Goal: Task Accomplishment & Management: Complete application form

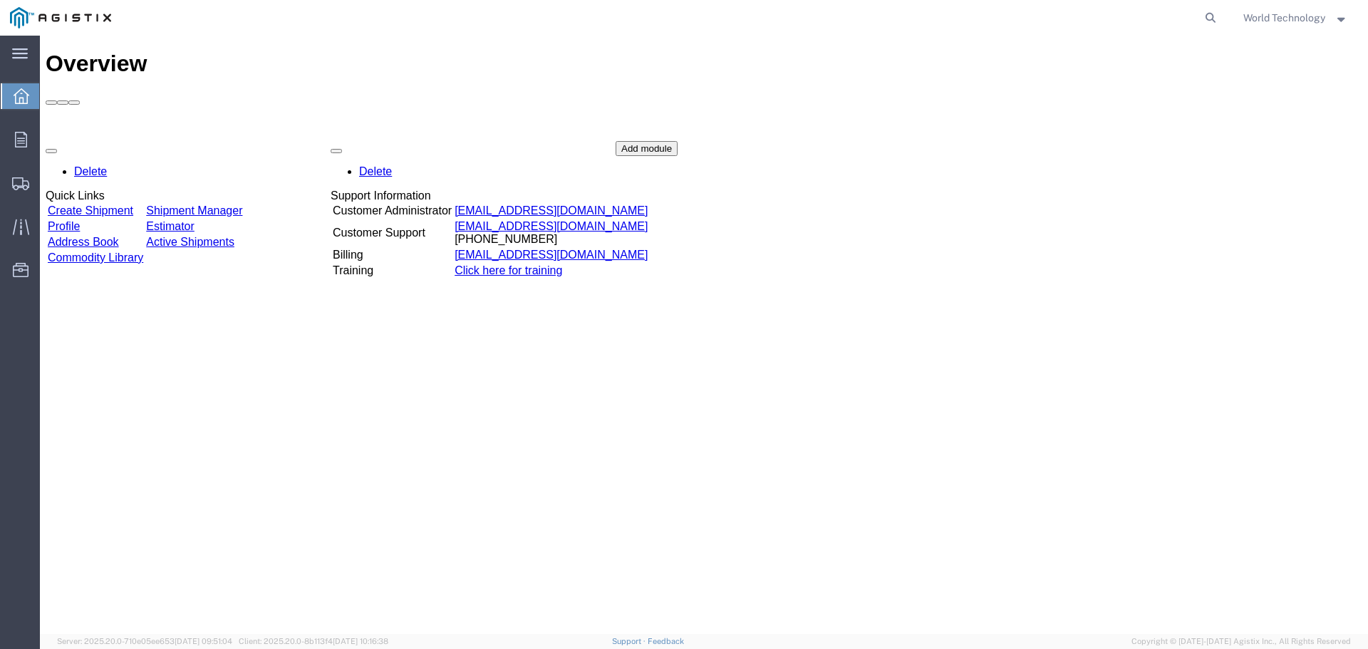
click at [129, 205] on link "Create Shipment" at bounding box center [91, 211] width 86 height 12
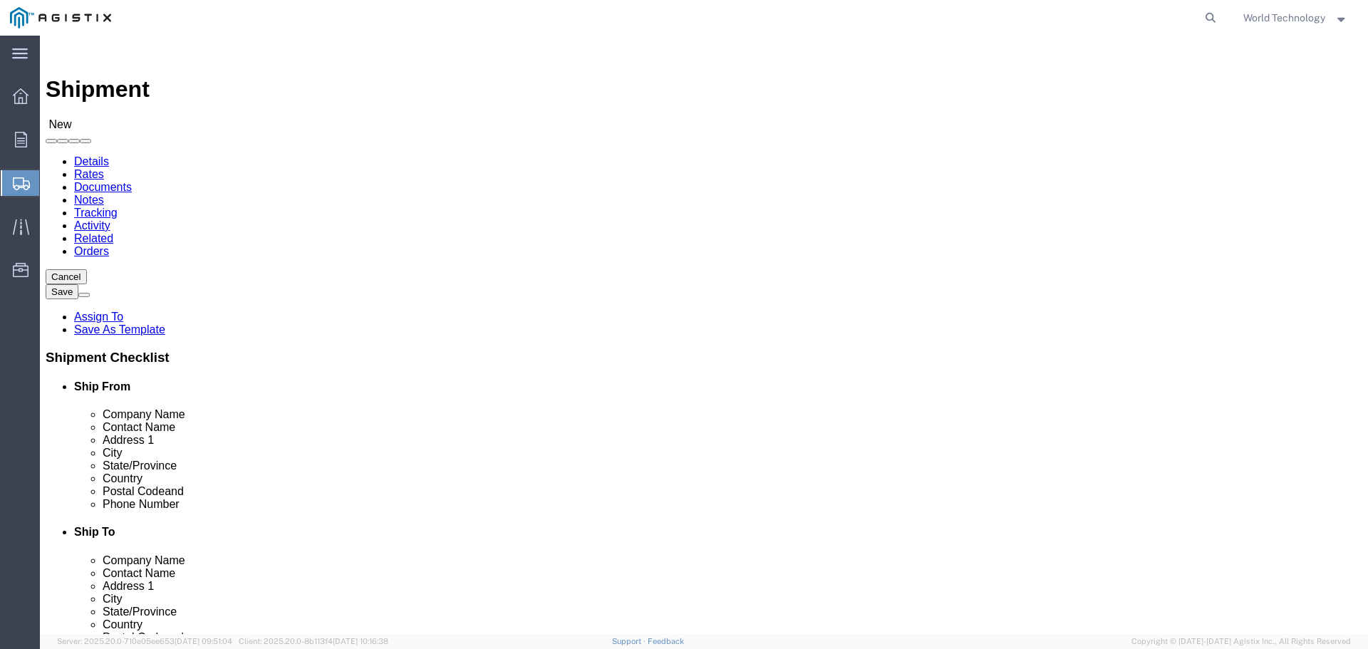
select select
click select "Select PG&E World Wide Technology Inc"
select select "9596"
click select "Select PG&E World Wide Technology Inc"
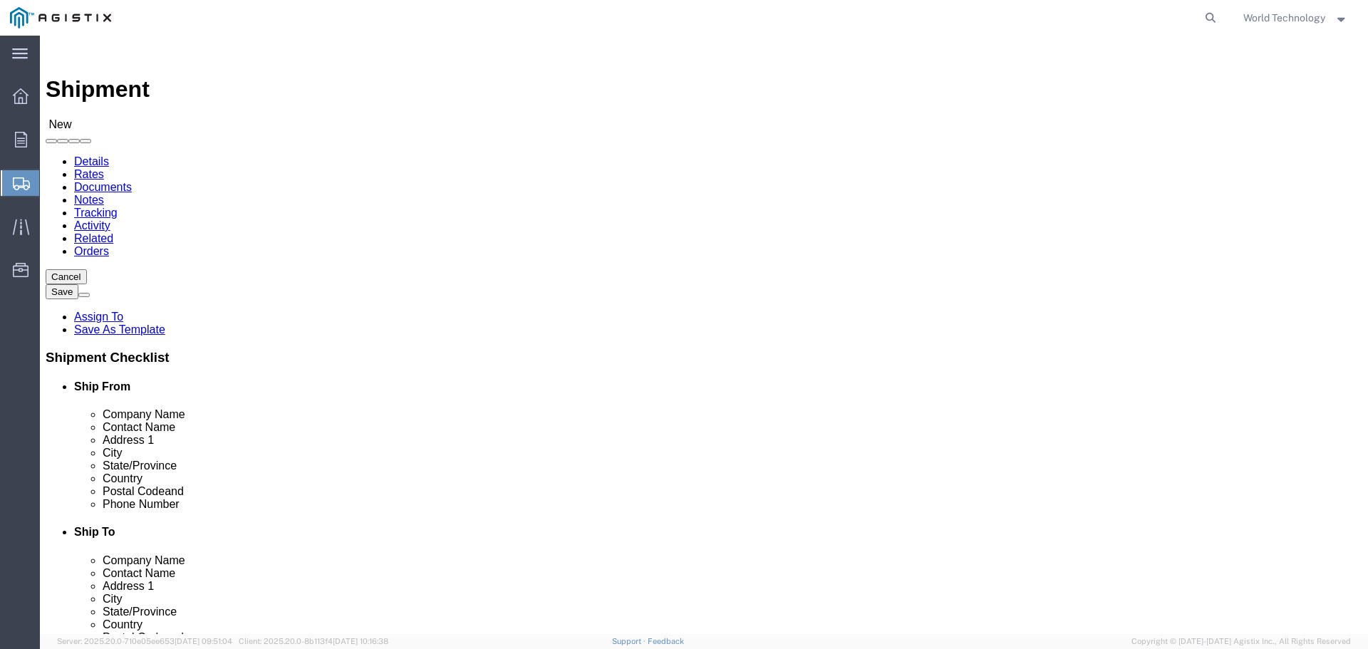
select select "PURCHORD"
select select
select select "MYPROFILE"
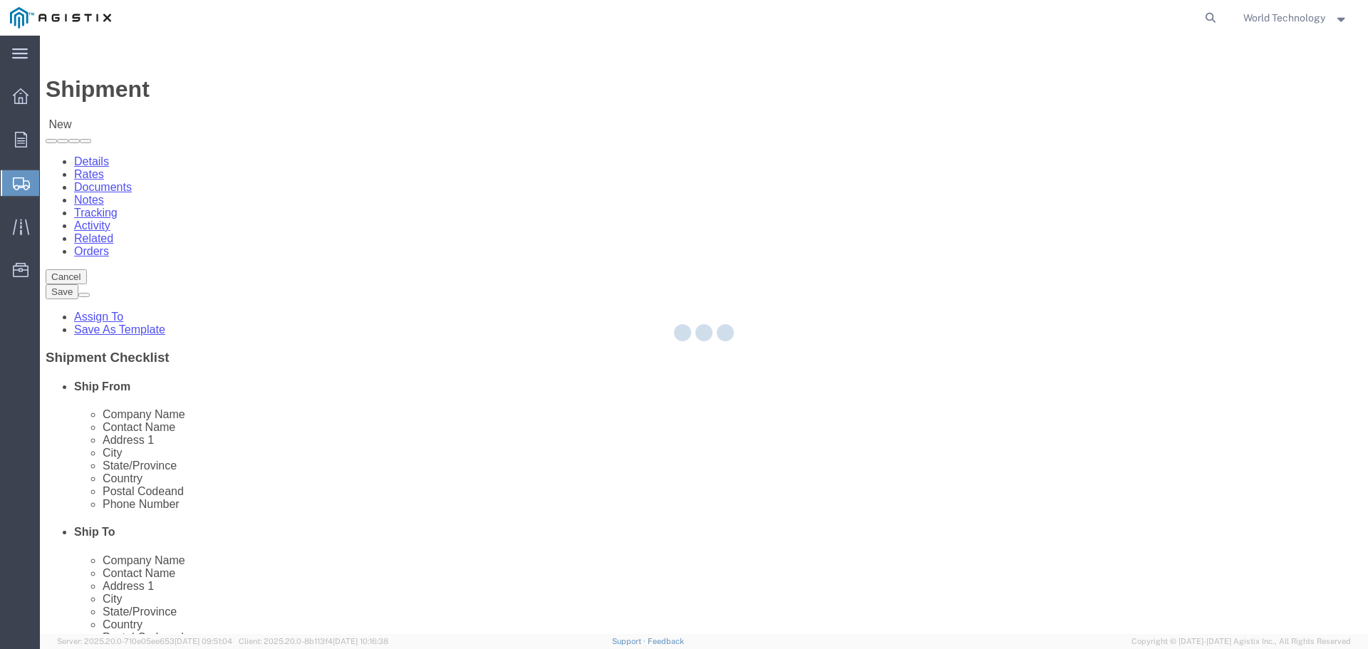
type input "World Wide Technology Inc"
type input "World Technology"
type input "[STREET_ADDRESS]"
type input "[GEOGRAPHIC_DATA]"
type input "62025"
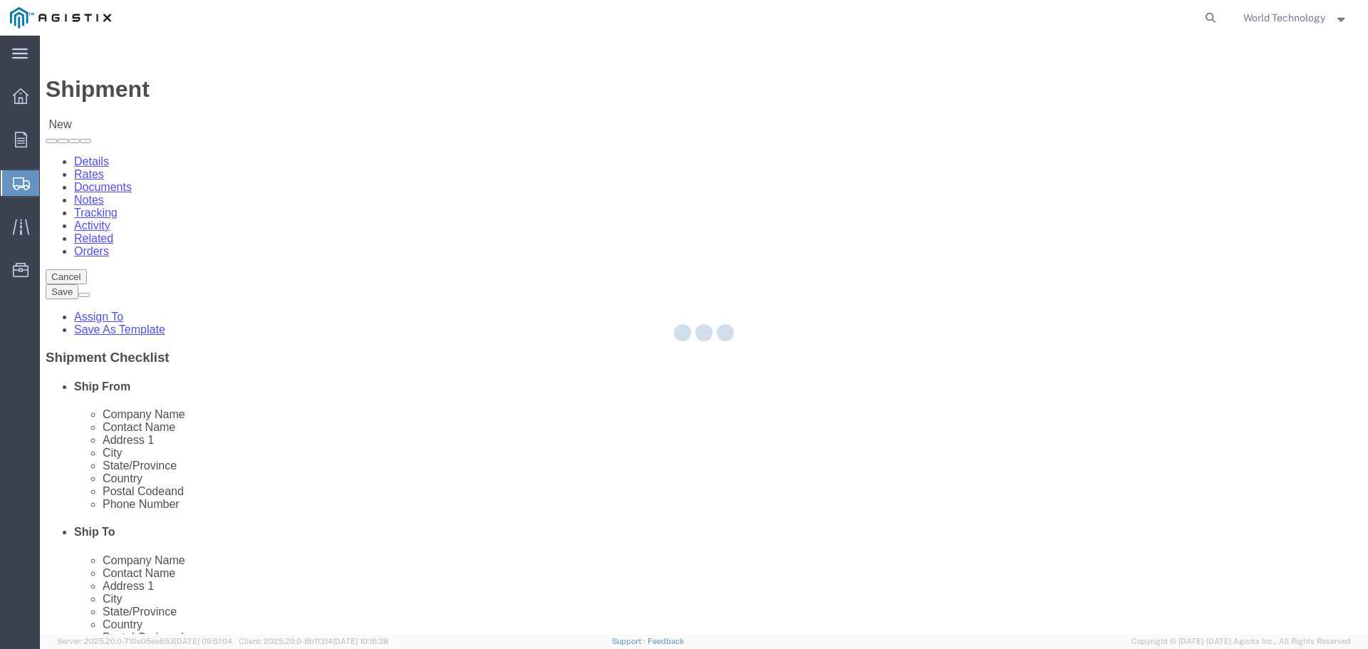
type input "3148240378"
type input "[EMAIL_ADDRESS][DOMAIN_NAME]"
checkbox input "true"
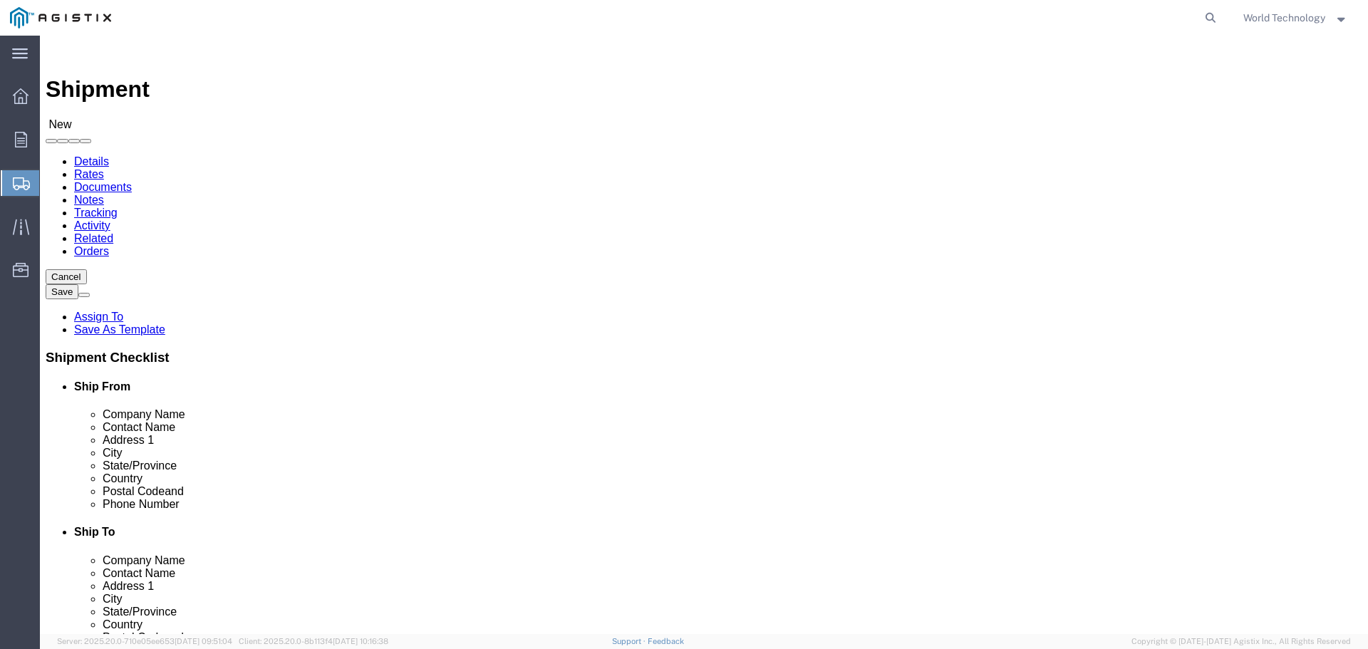
select select "IL"
click select "Select All Others [GEOGRAPHIC_DATA] [GEOGRAPHIC_DATA] [GEOGRAPHIC_DATA] [GEOGRA…"
select select "23082"
click select "Select All Others [GEOGRAPHIC_DATA] [GEOGRAPHIC_DATA] [GEOGRAPHIC_DATA] [GEOGRA…"
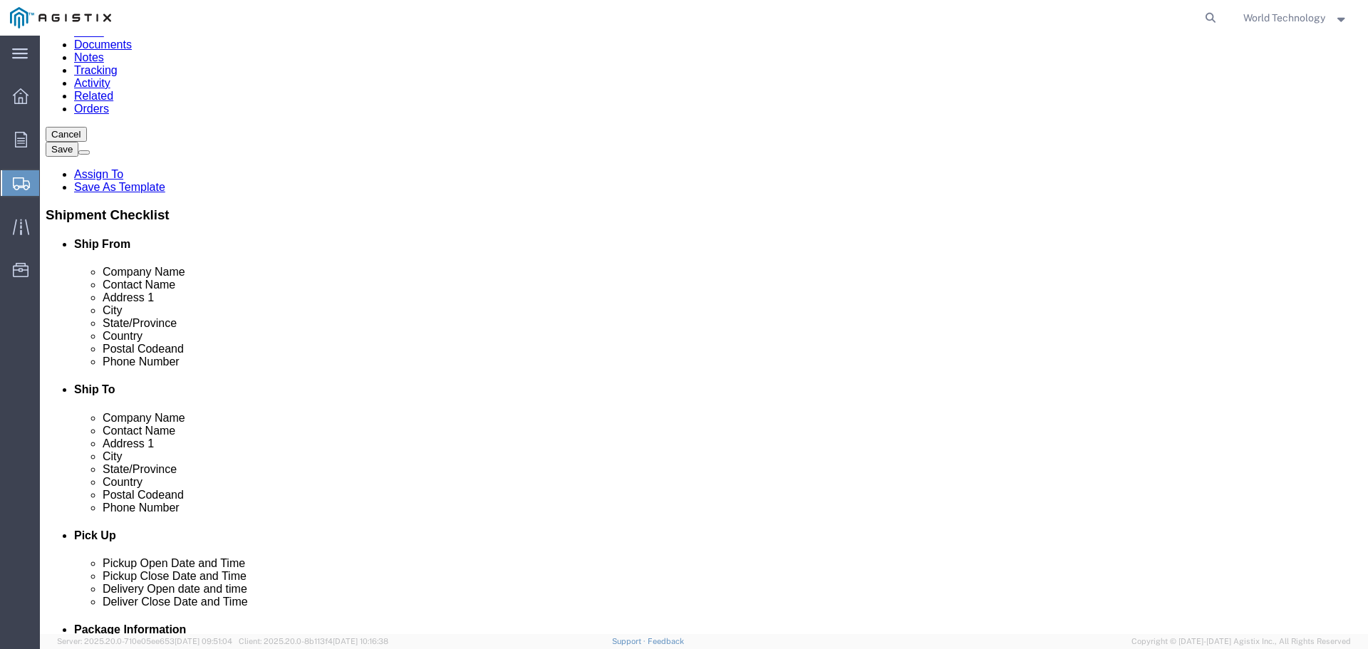
scroll to position [6841, 0]
select select "69611"
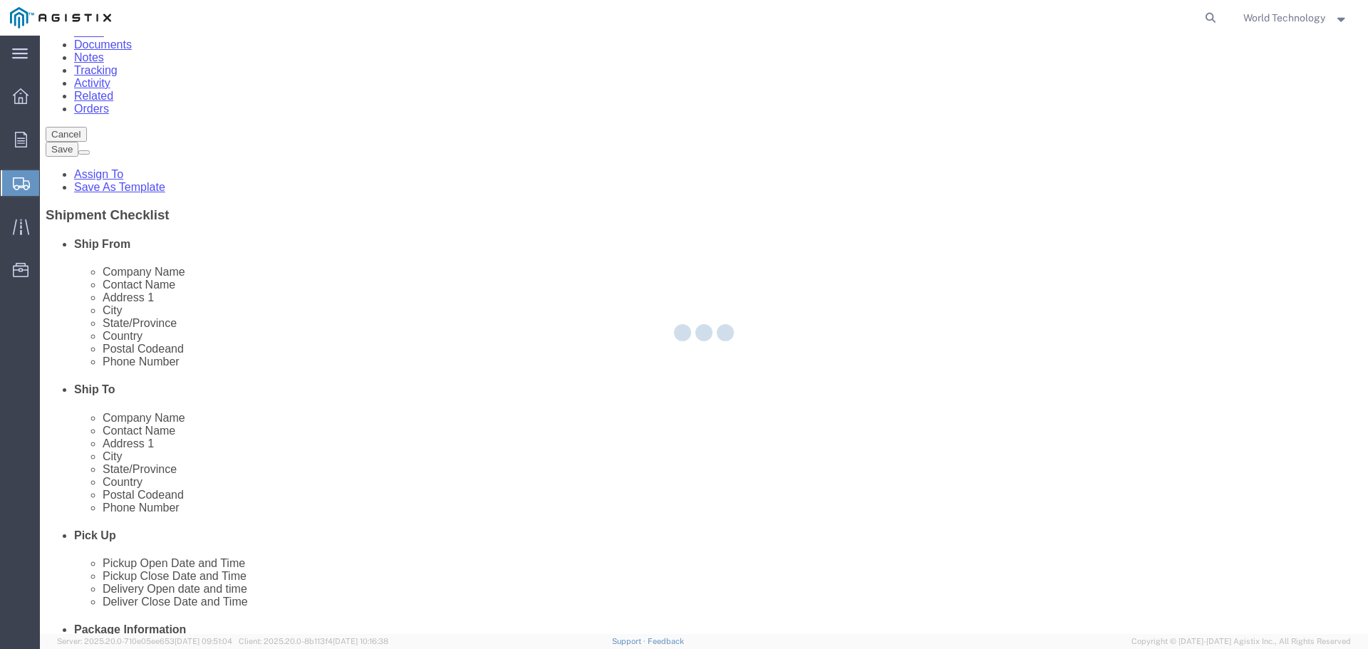
type input "PG&E"
type input "[STREET_ADDRESS]"
type input "STOCKTON"
type input "95206"
select select "CA"
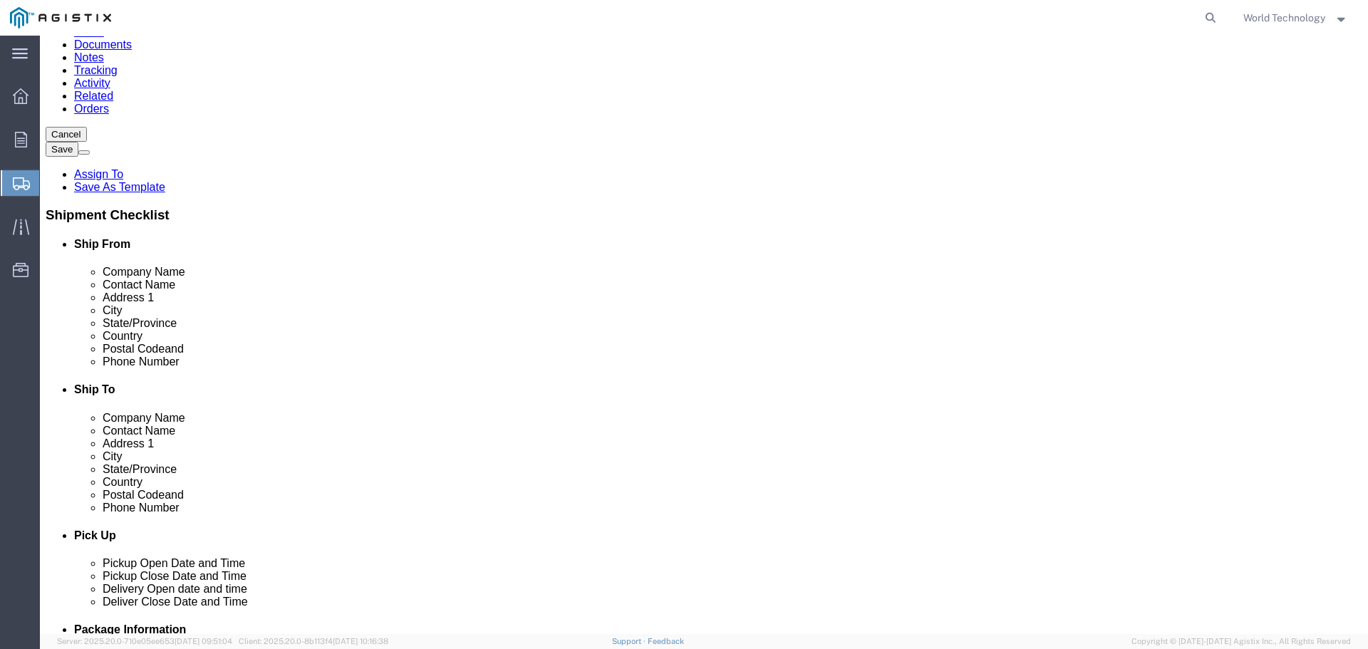
scroll to position [6898, 0]
select select "72133"
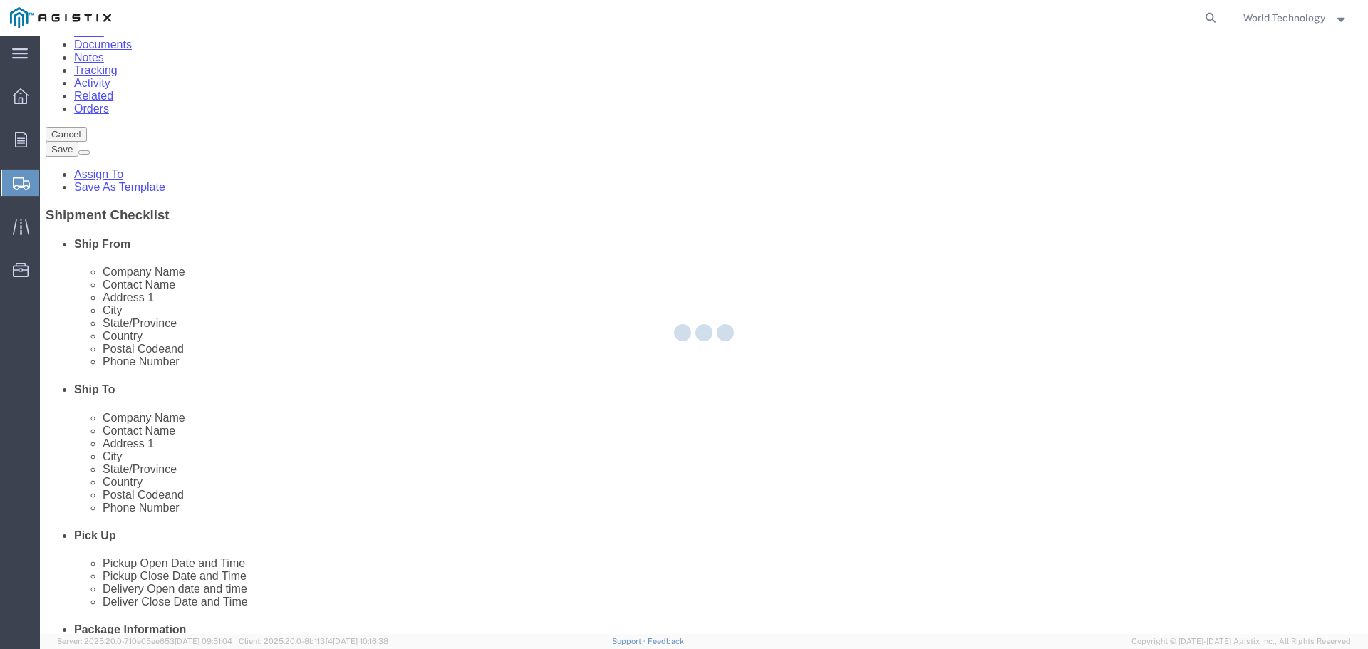
type input "187402"
type input "[STREET_ADDRESS]"
type input "Stockton"
type input "95204-2442"
select select "CA"
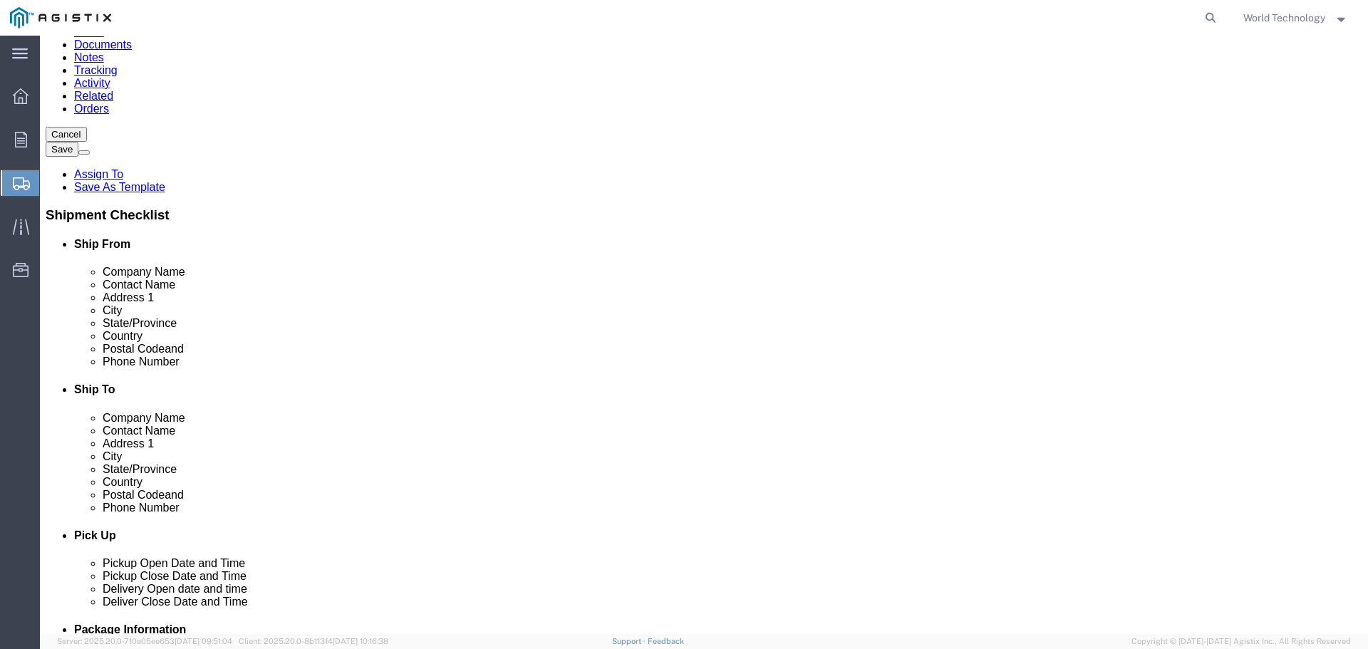
scroll to position [6917, 0]
select select "72132"
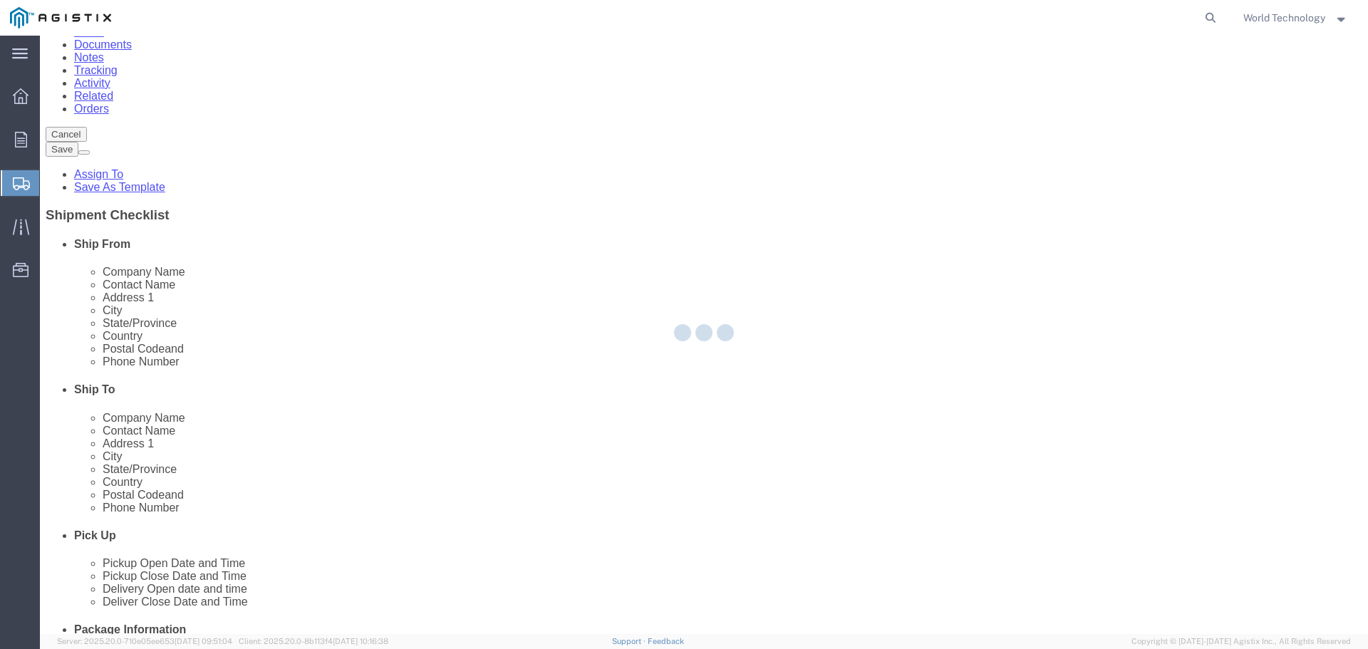
select select "CA"
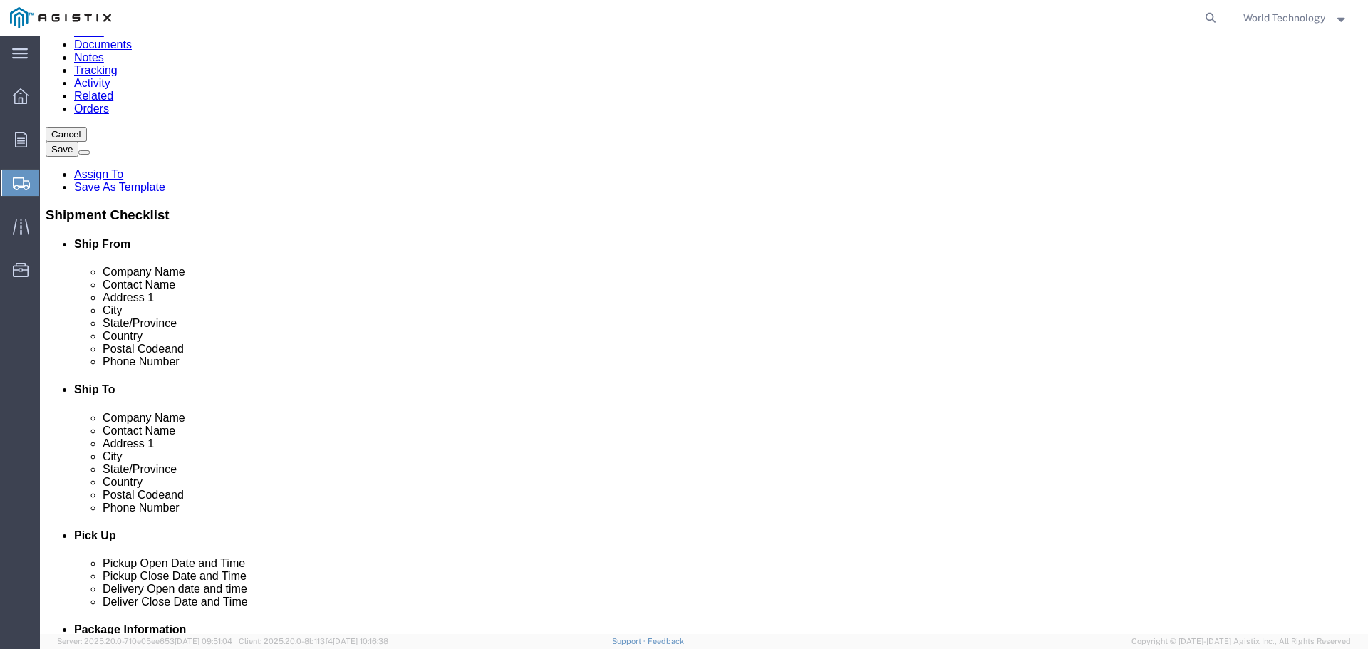
scroll to position [8219, 0]
select select "28881"
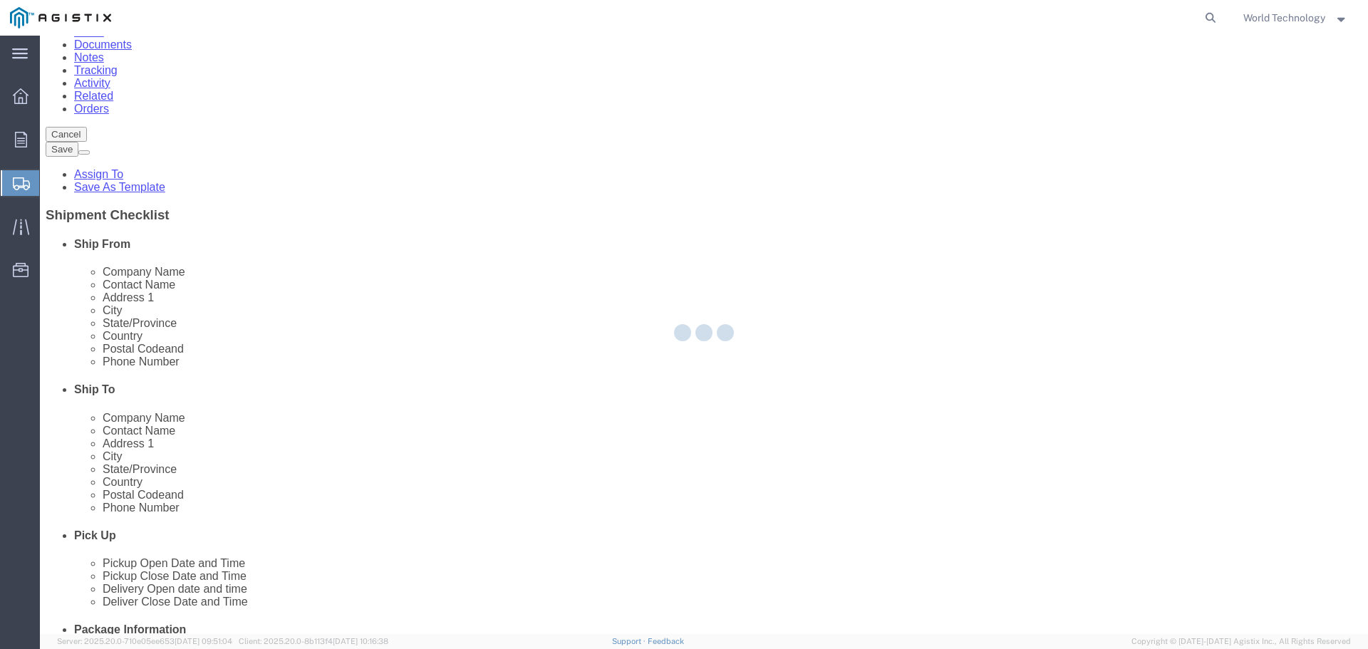
type input "STOCKTON"
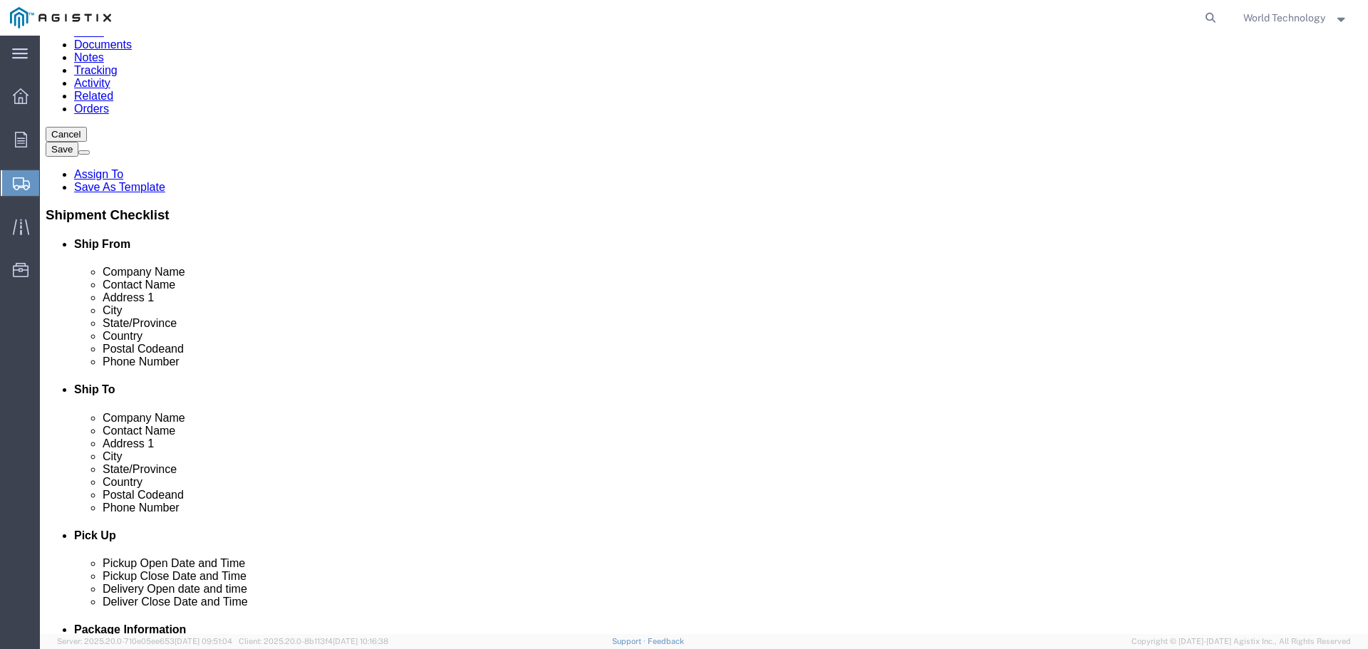
select select "CA"
select select "71763"
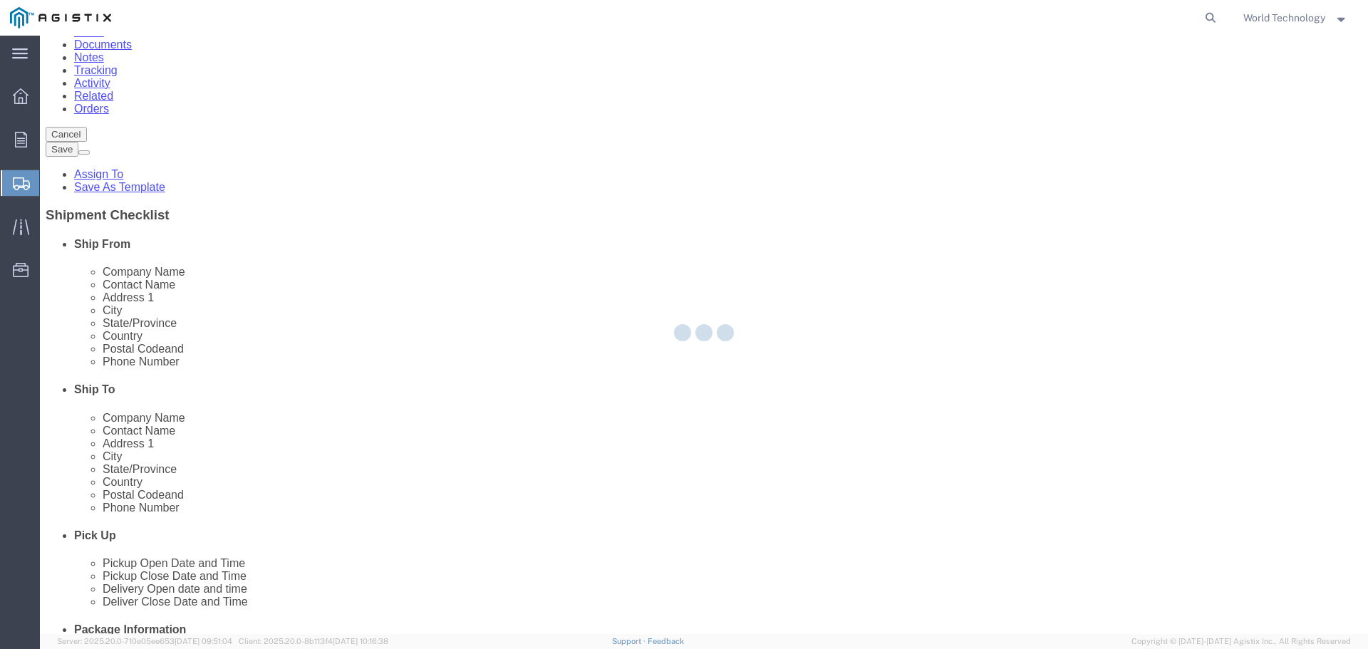
type input "[STREET_ADDRESS]"
type input "Stockton"
type input "95204-2315"
select select "CA"
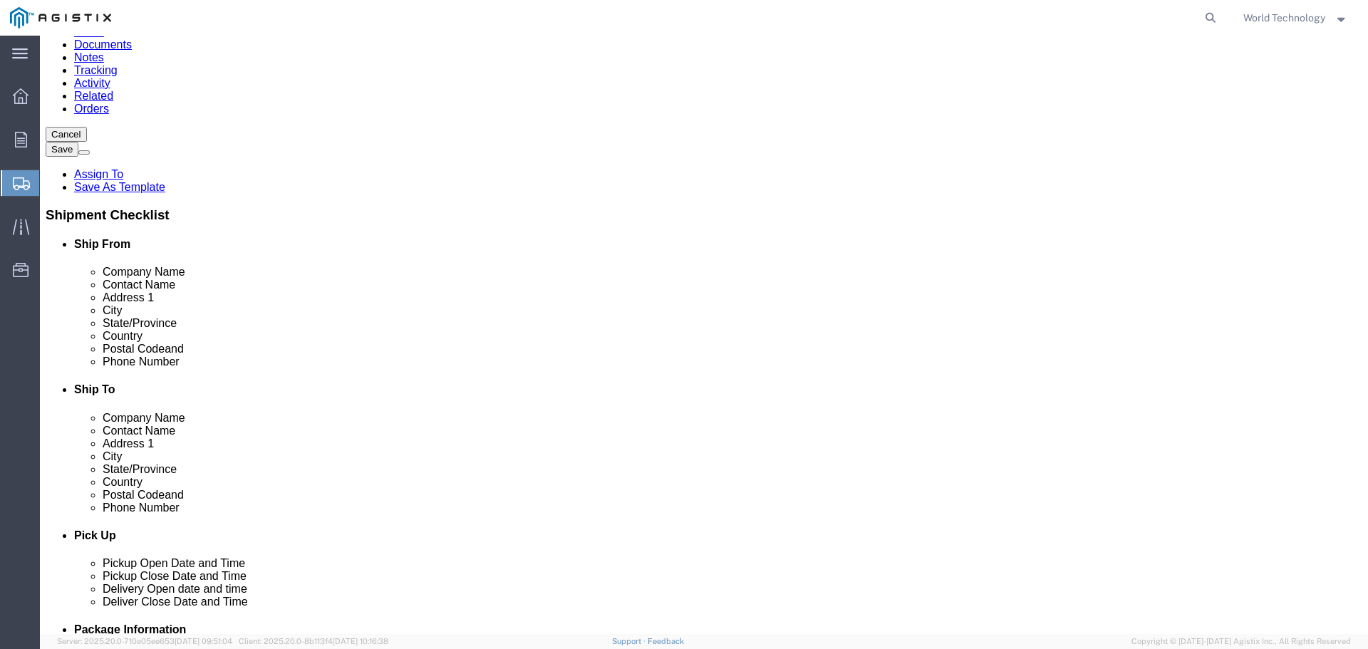
scroll to position [8154, 0]
select select "46111"
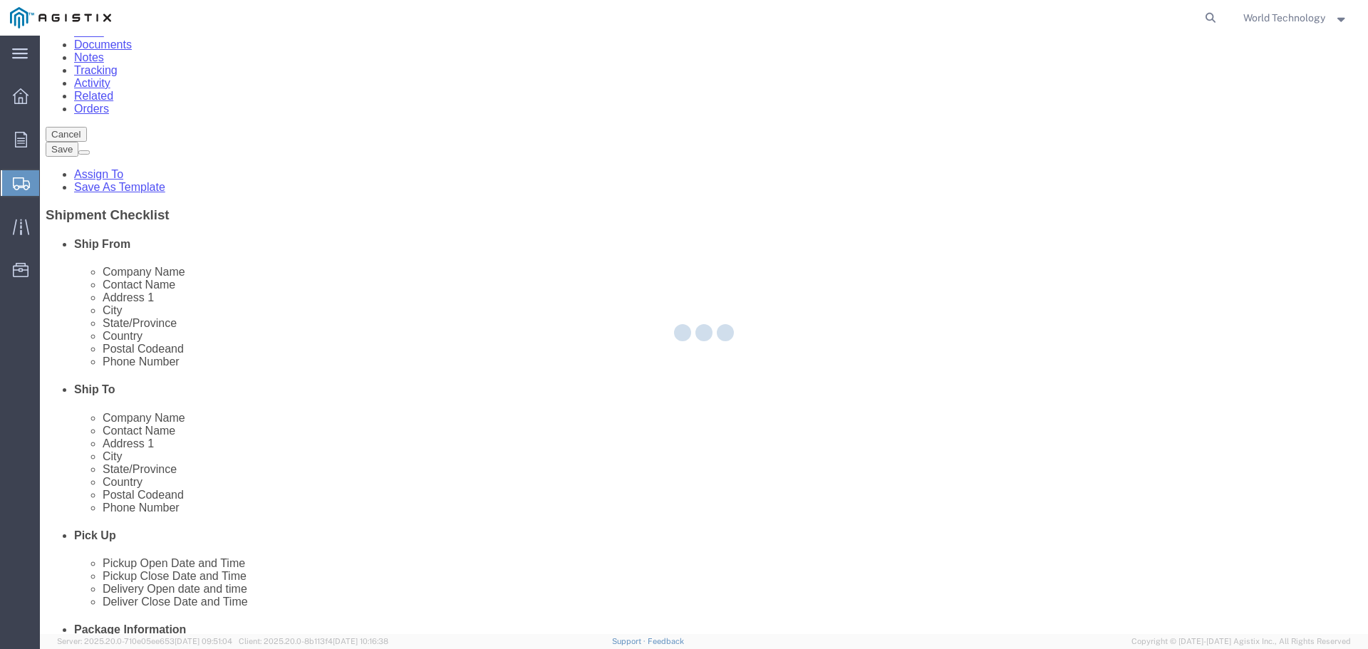
type input "[STREET_ADDRESS][PERSON_NAME]"
type input "95204"
select select "CA"
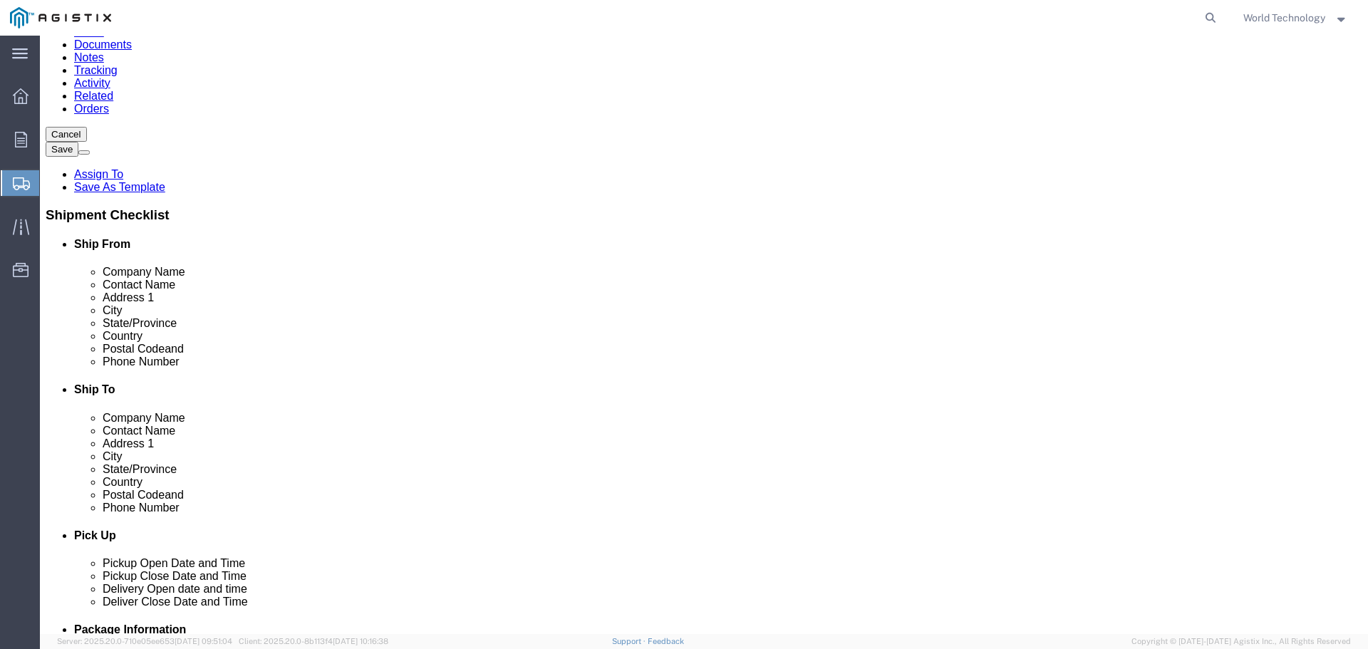
scroll to position [8165, 0]
select select "71760"
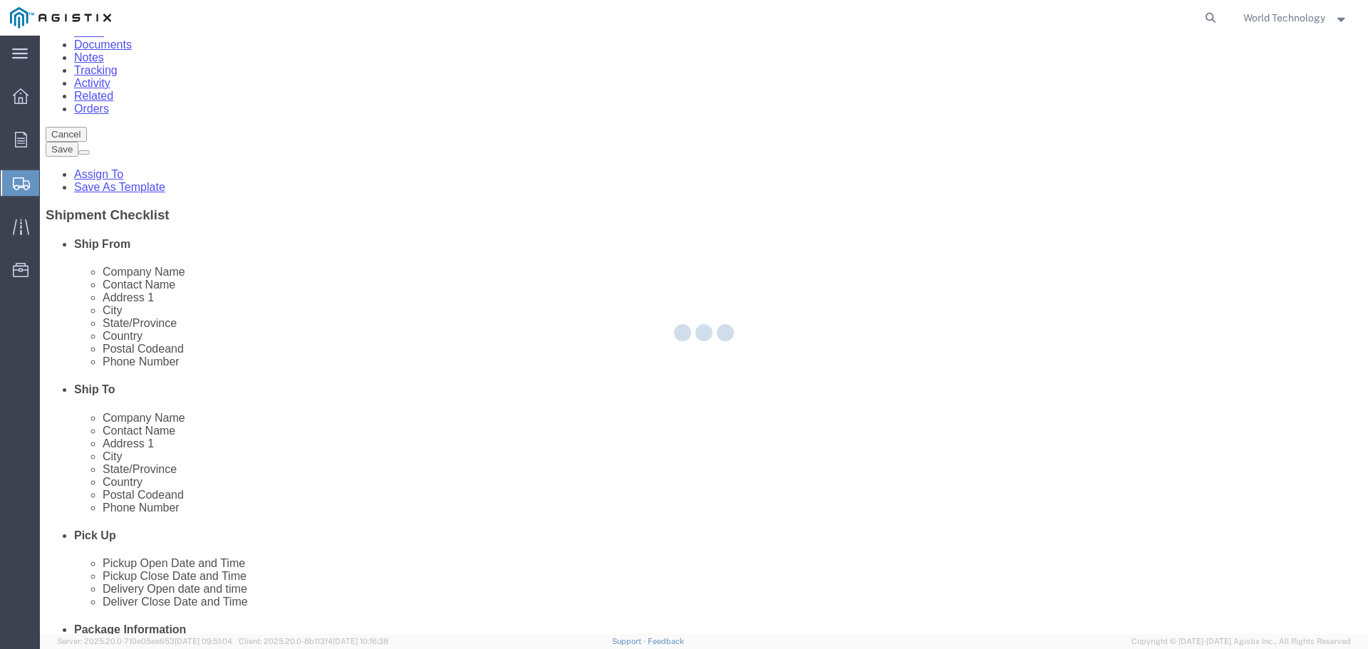
type input "[STREET_ADDRESS]"
type input "95206"
select select "CA"
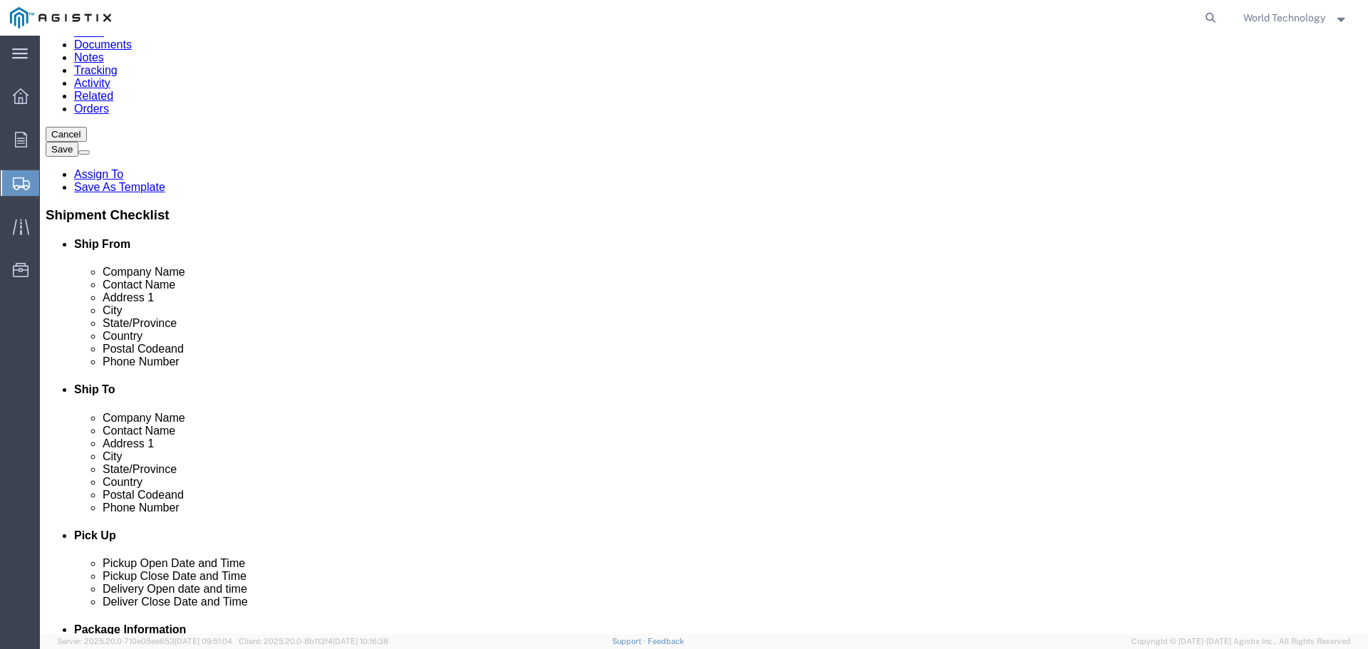
scroll to position [8146, 0]
select select "38226"
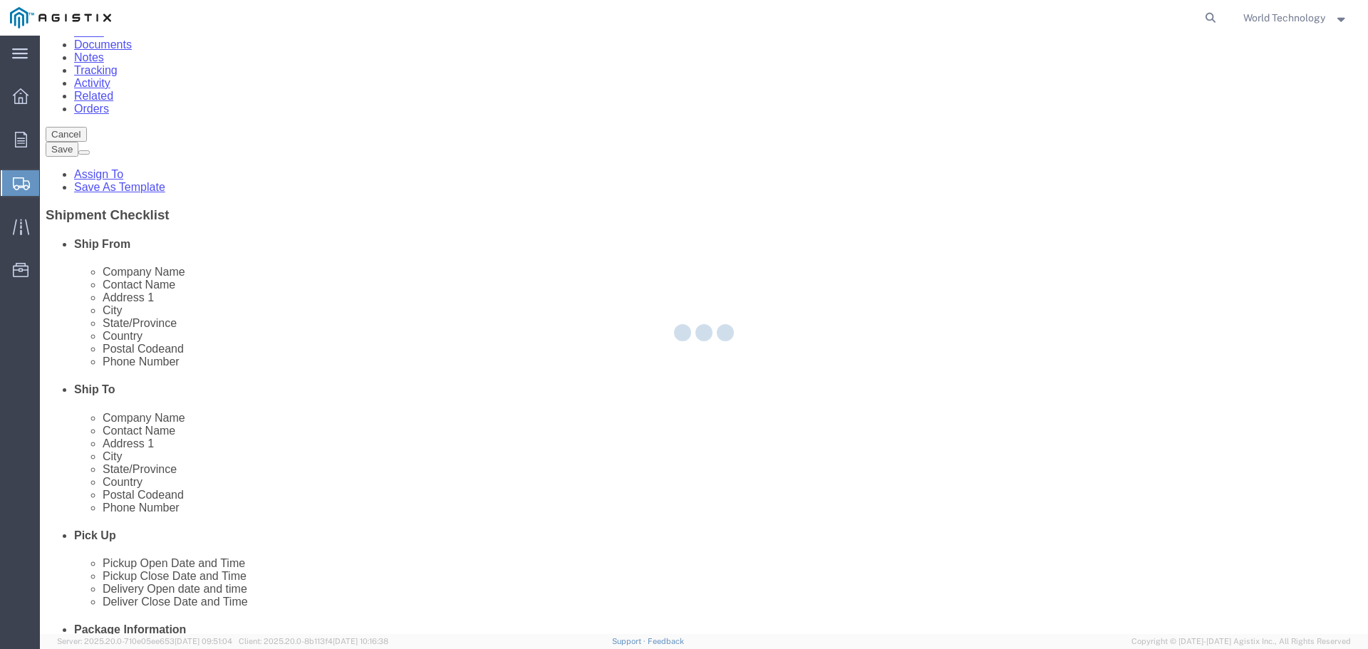
type input "[STREET_ADDRESS]"
select select "CA"
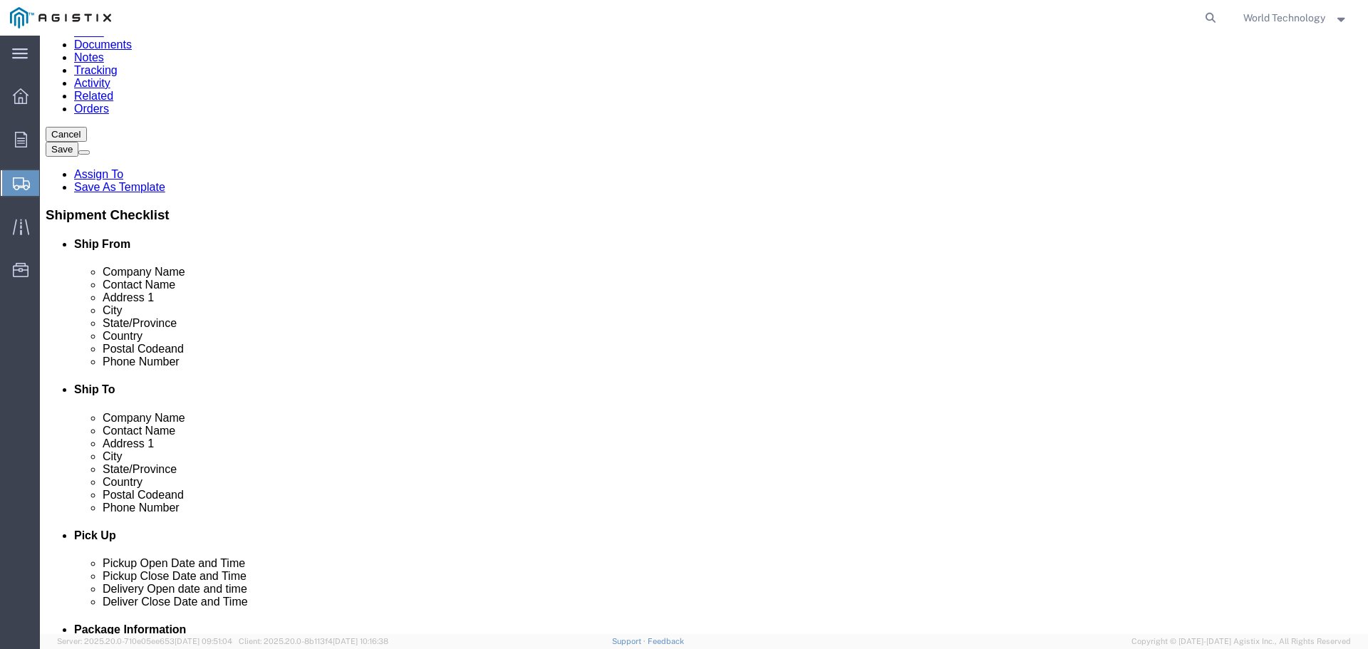
scroll to position [8102, 0]
select select "20078"
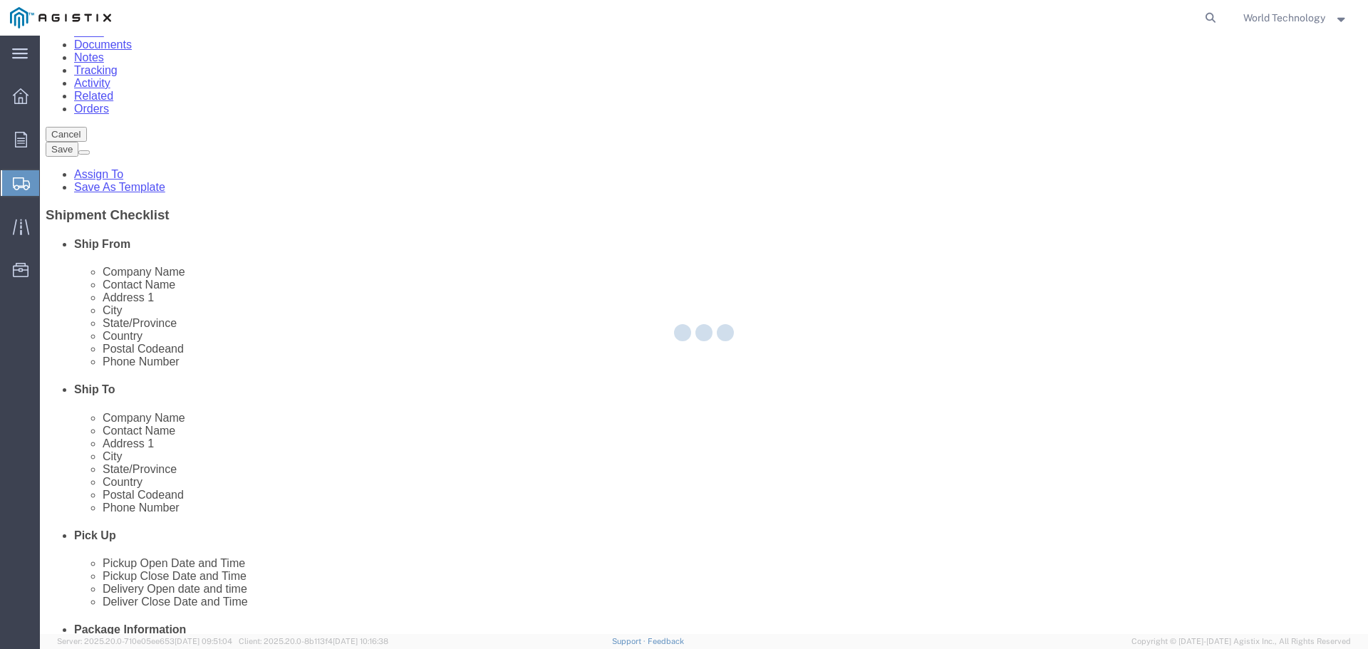
type input "[STREET_ADDRESS][PERSON_NAME]"
type input "95210-4223"
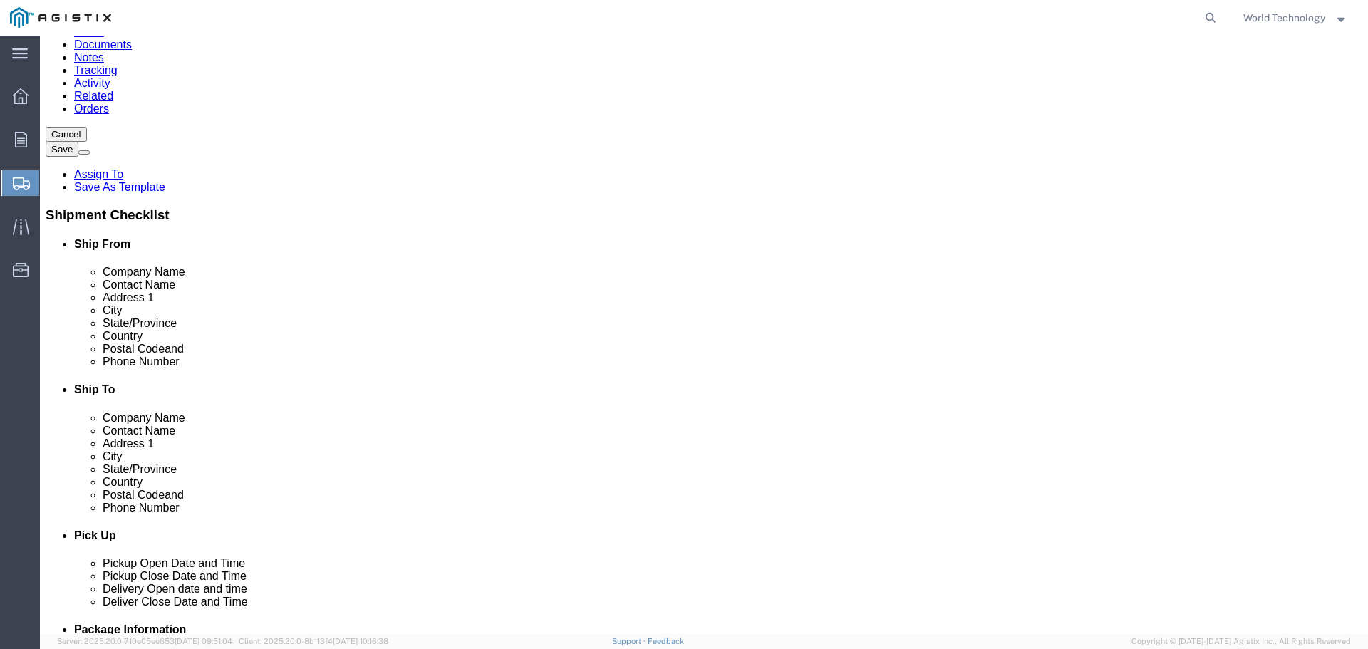
select select "CA"
select select "71760"
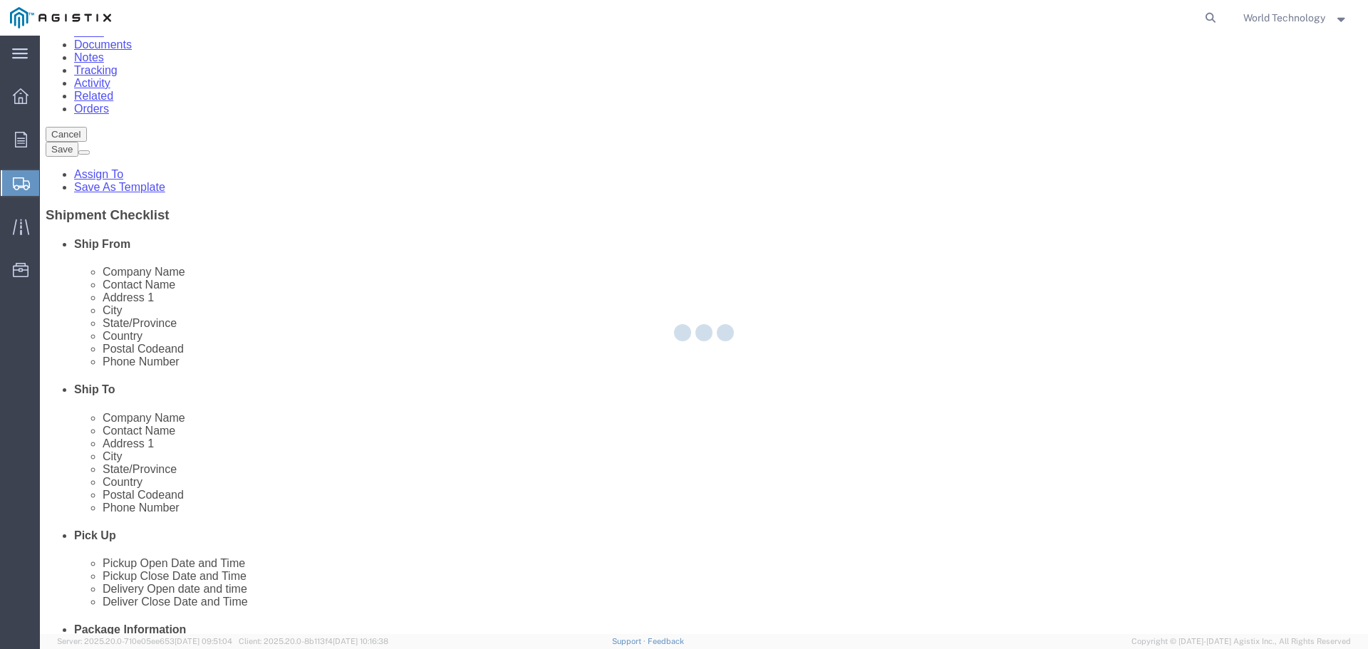
type input "[STREET_ADDRESS]"
type input "95206"
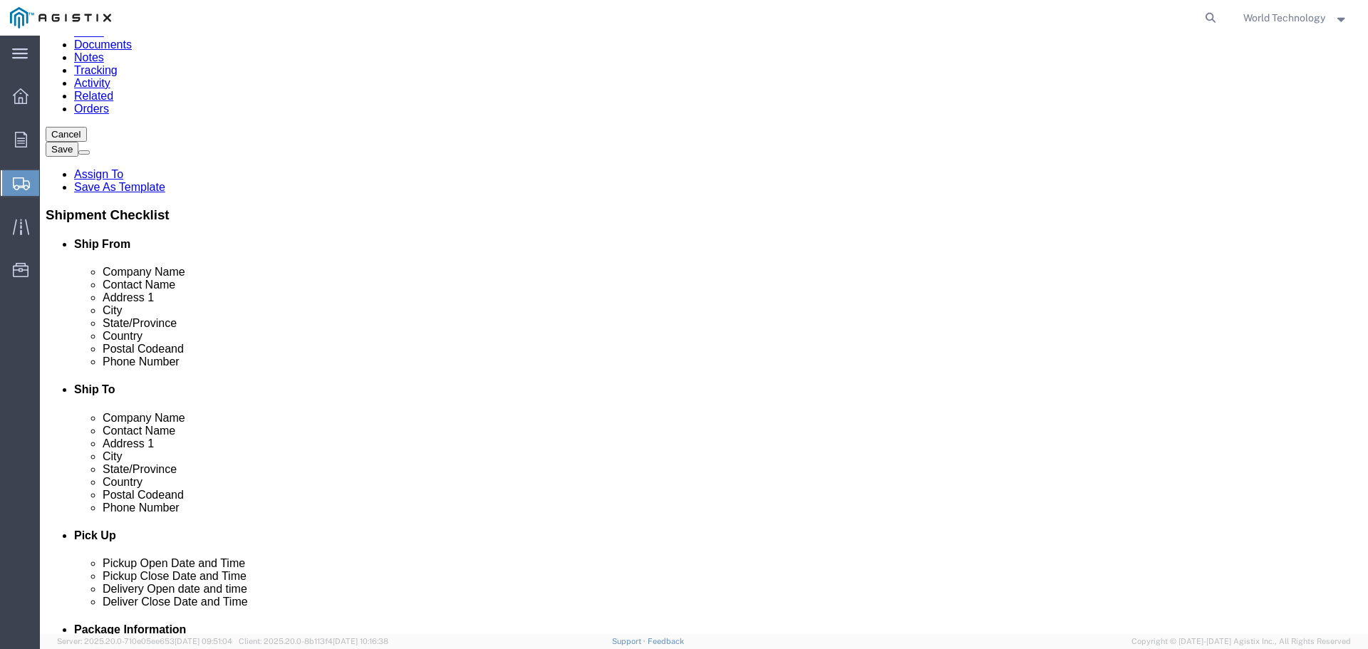
select select "CA"
select select "22160"
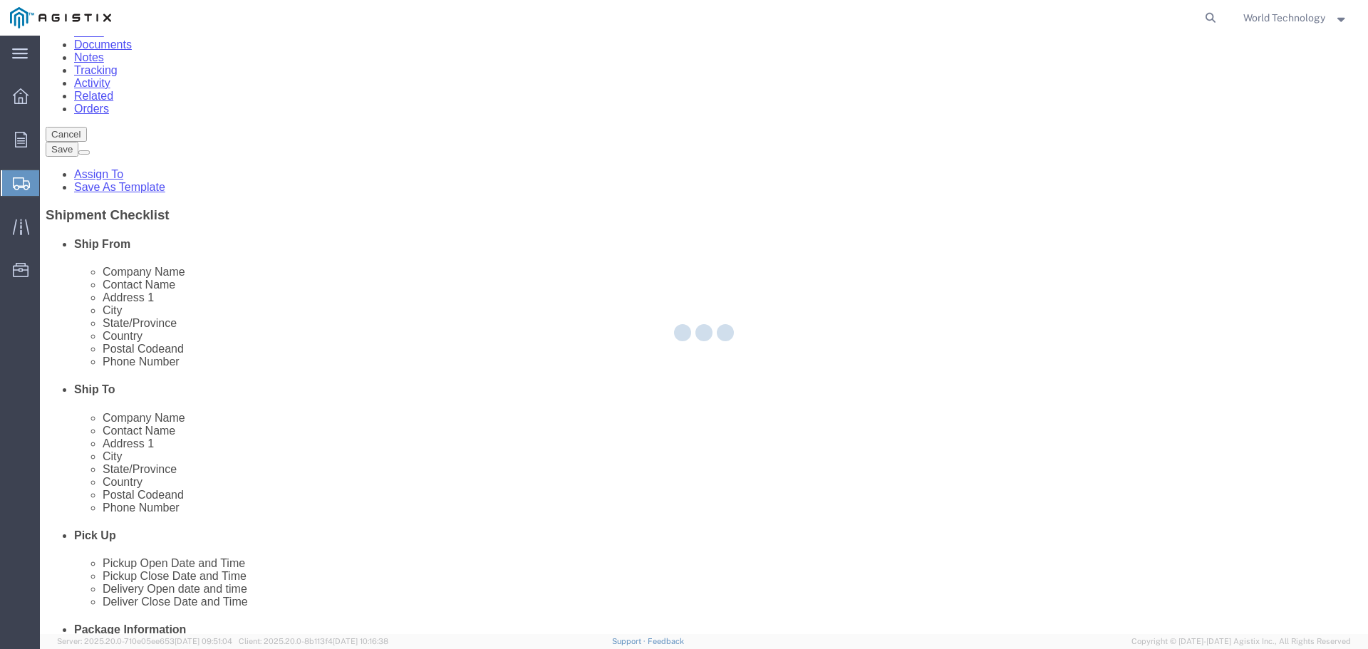
type input "1077259"
type input "World Wide Technology Inc"
type input "[STREET_ADDRESS][PERSON_NAME]"
type input "[US_STATE][GEOGRAPHIC_DATA]"
type input "63043"
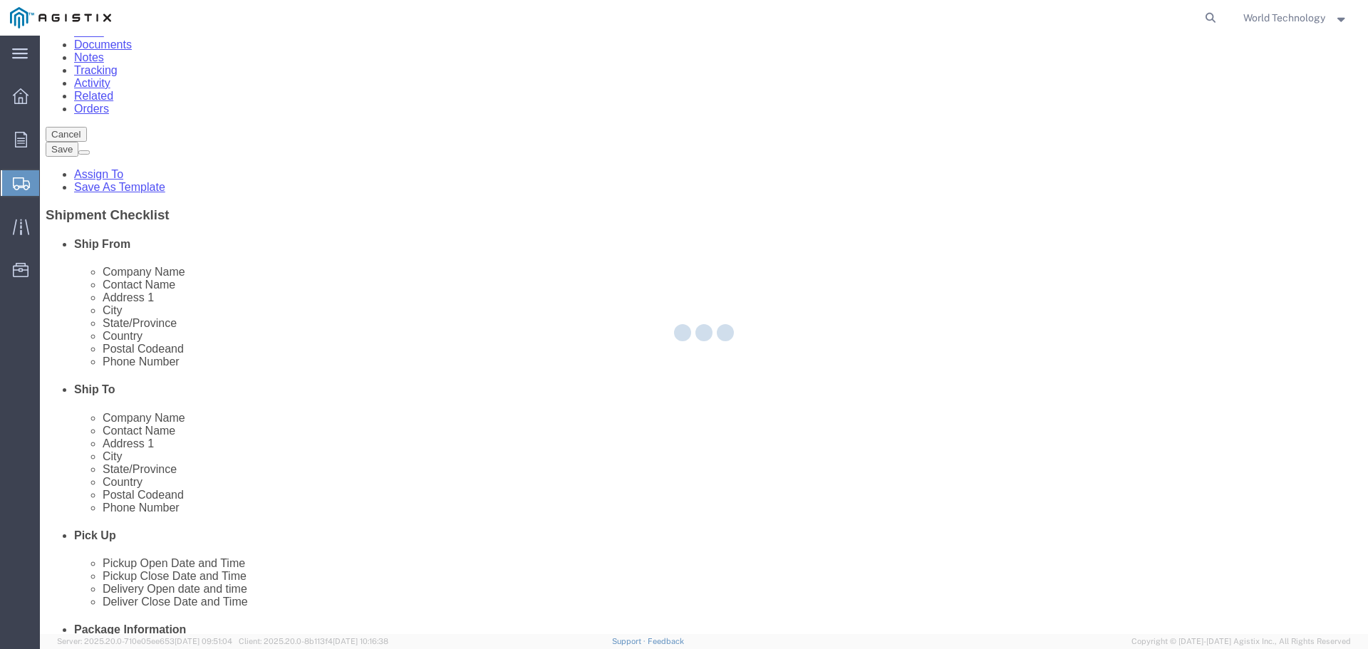
select select "MO"
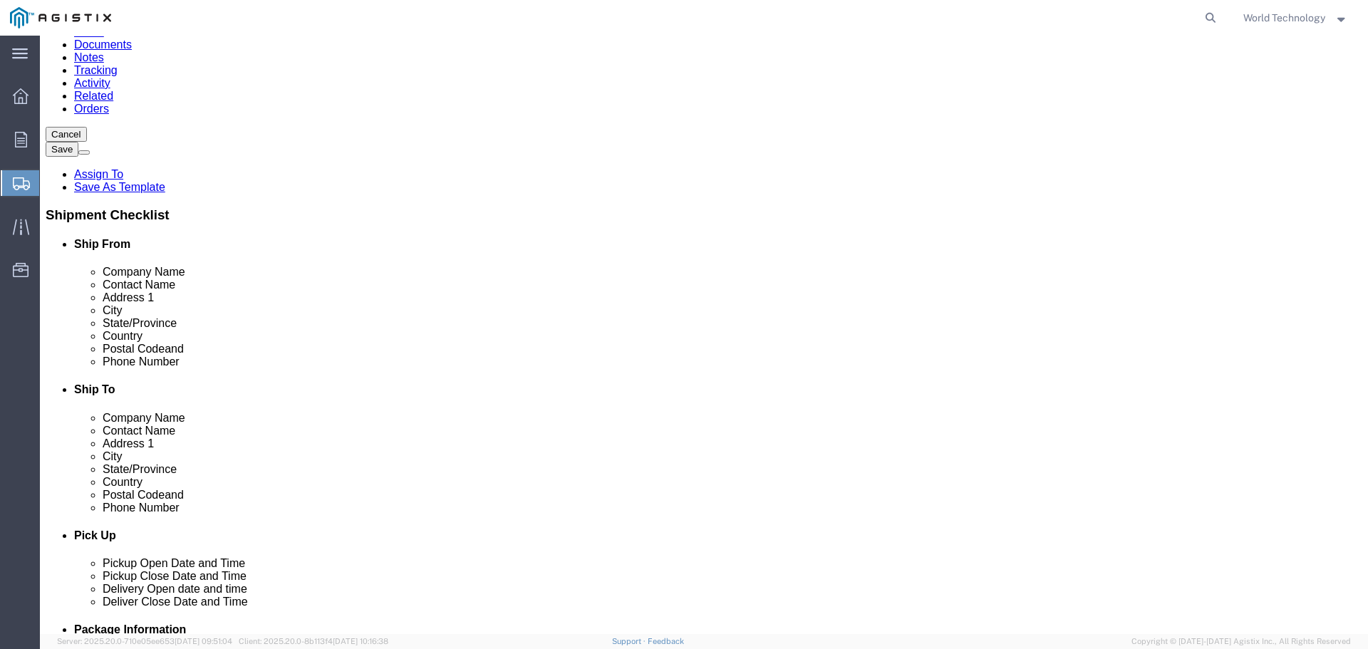
scroll to position [0, 0]
drag, startPoint x: 1010, startPoint y: 574, endPoint x: 976, endPoint y: 29, distance: 546.2
click input "1077259"
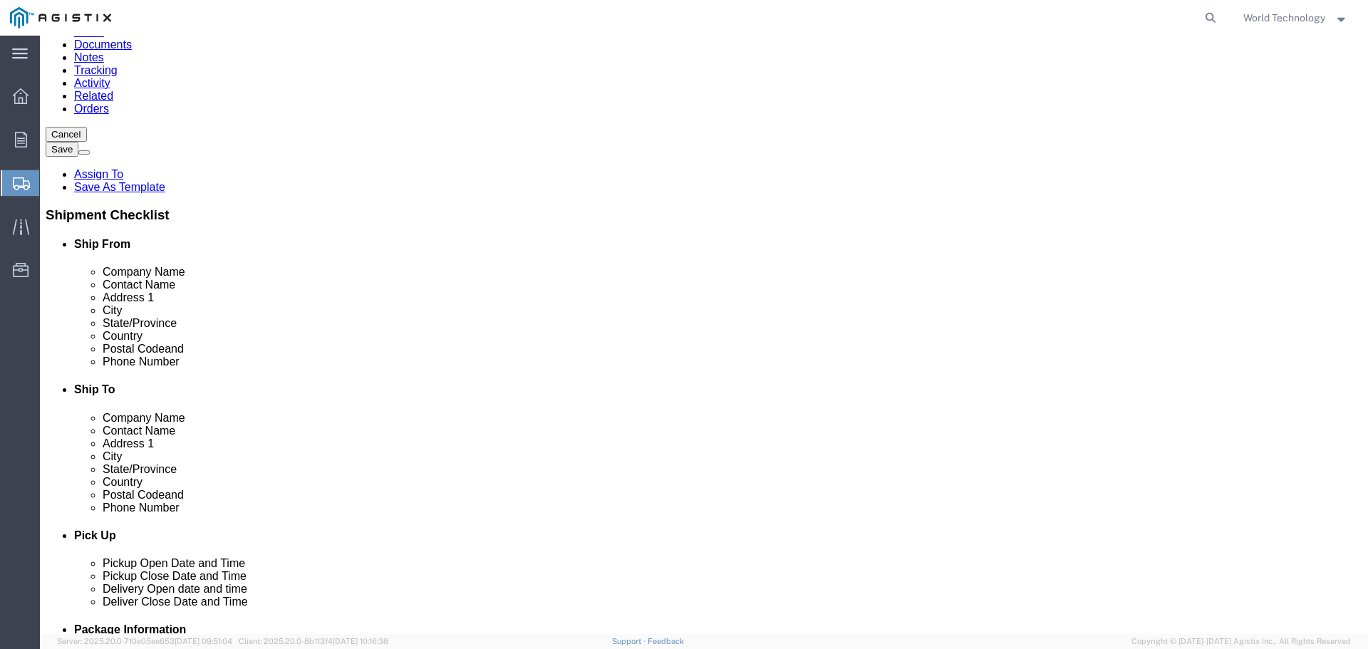
type input "c/o Layline Automation"
type input "Pacific Gas & Electric"
type input "[PERSON_NAME]"
type input "[STREET_ADDRESS]"
select select
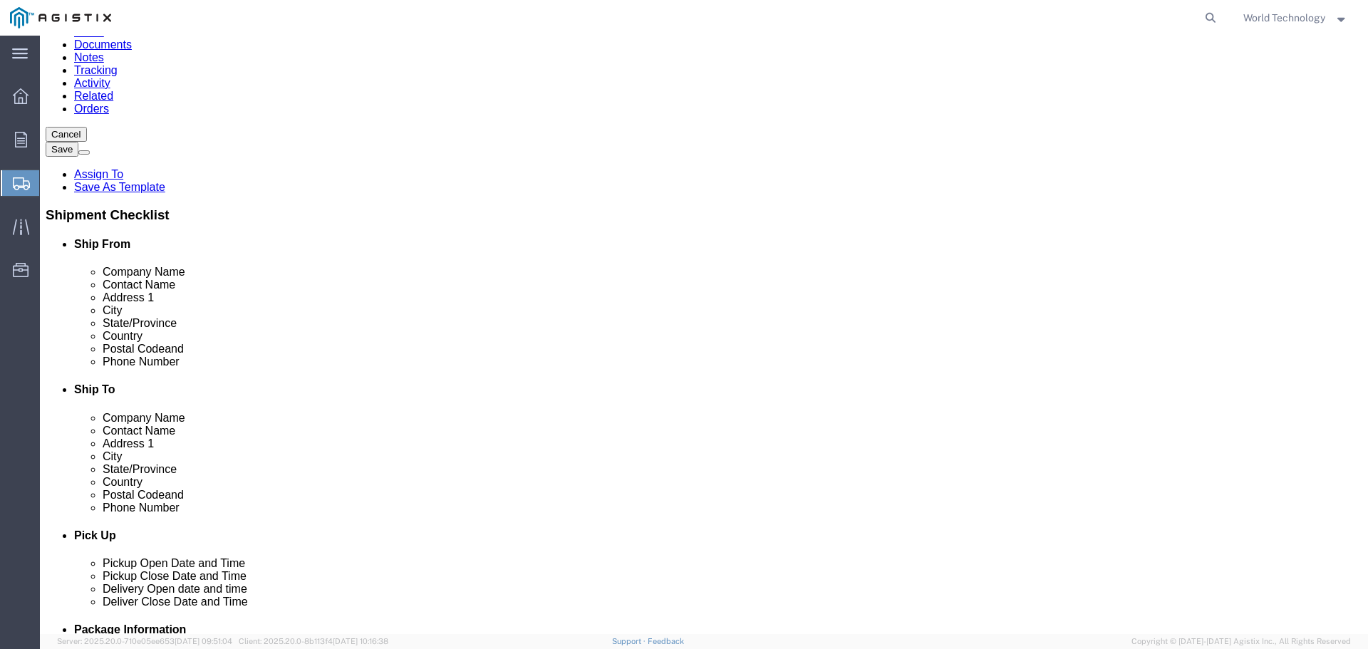
type input "Ste. A"
type input "Stockton"
select select
select select "CA"
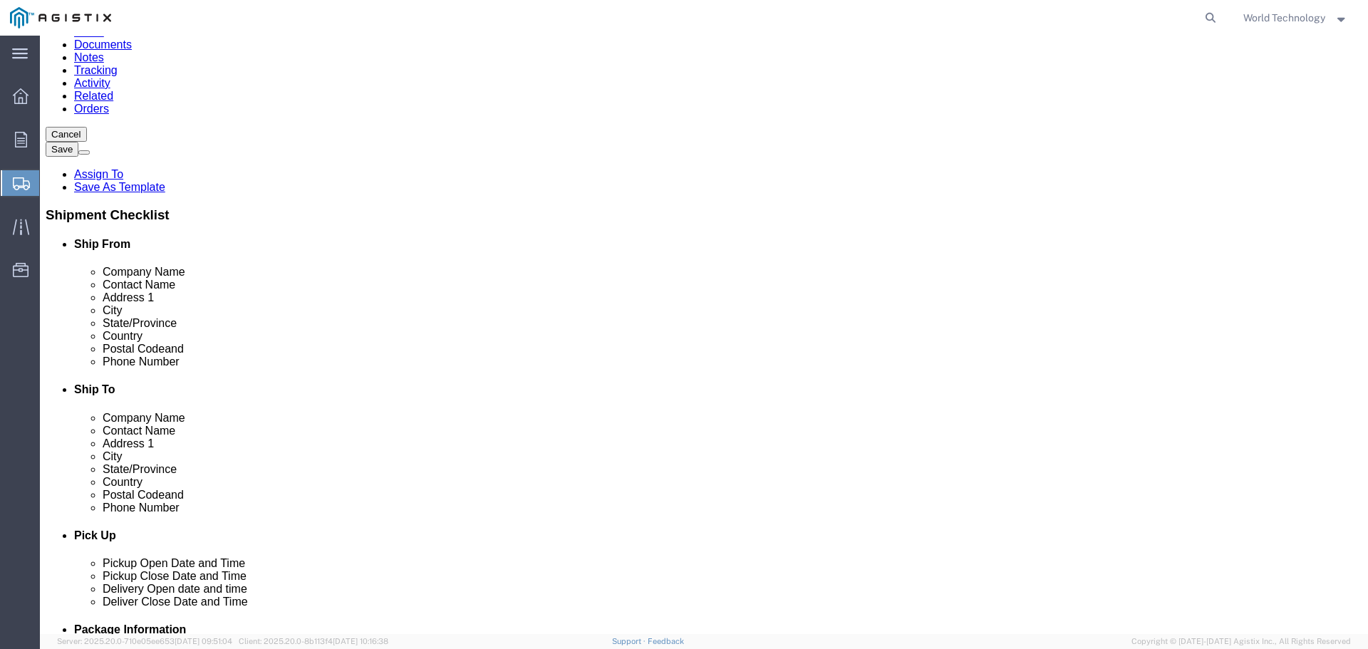
click input "63043"
type input "95215"
select select
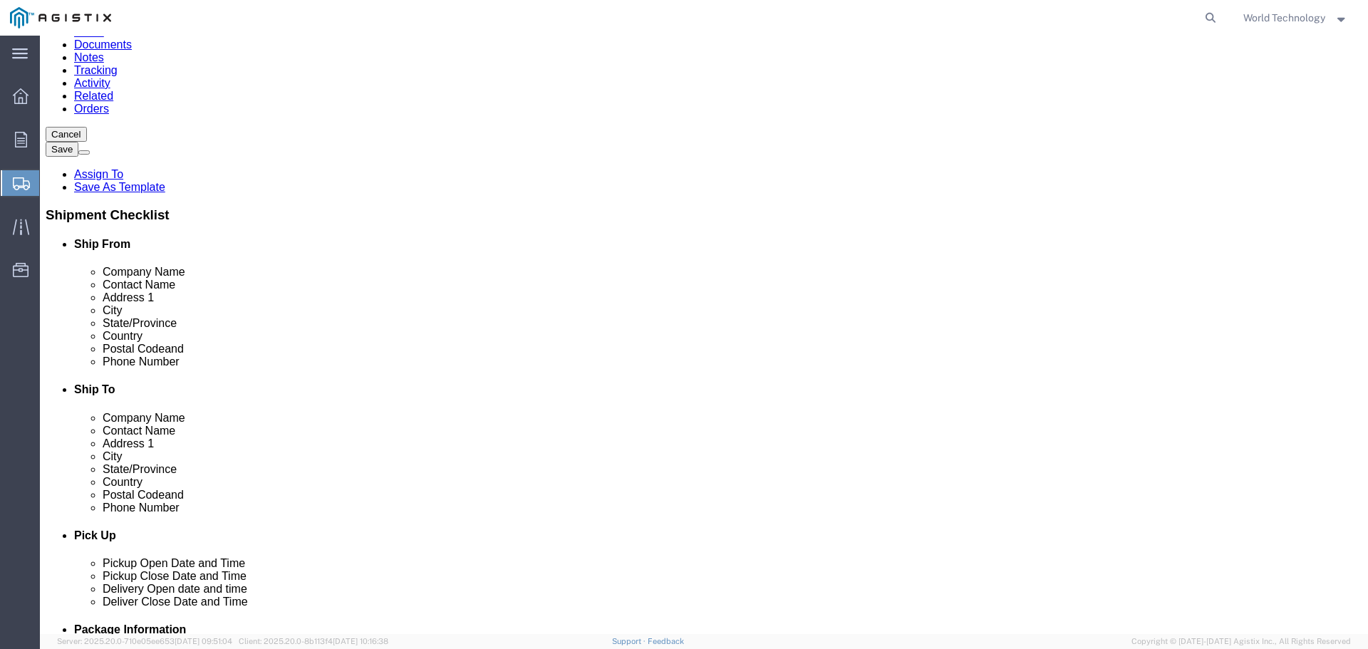
type input "4153174923"
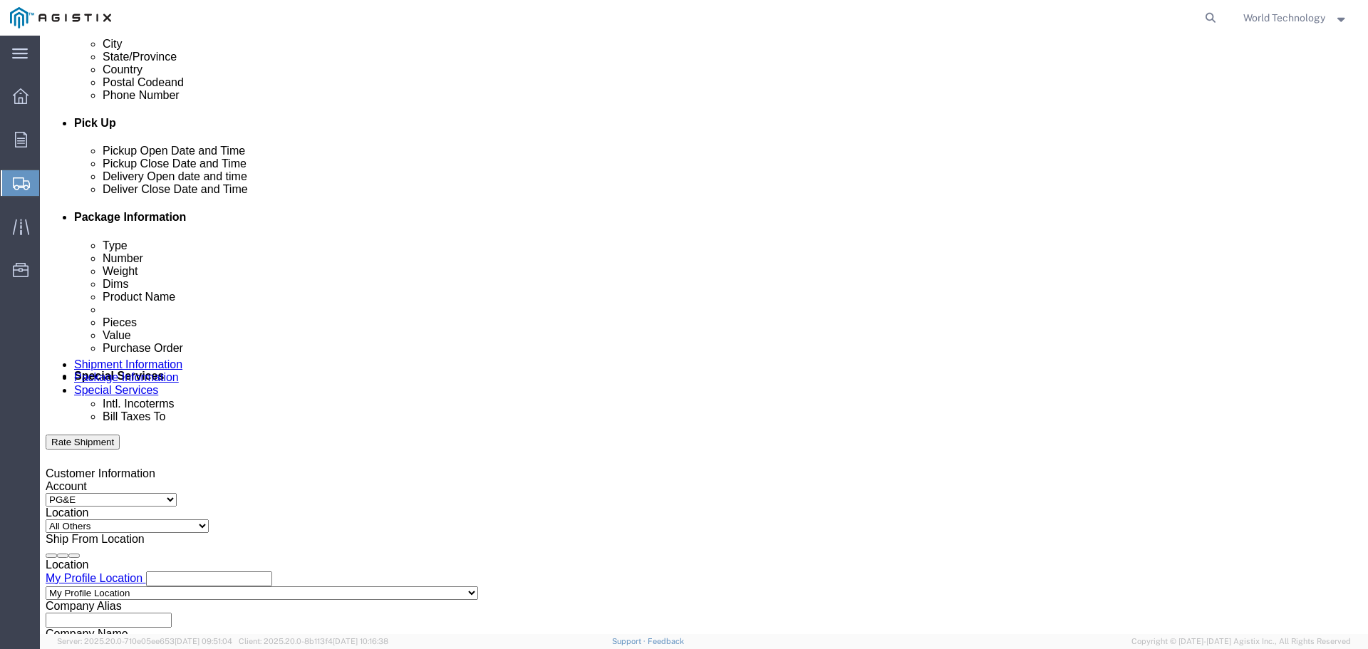
scroll to position [570, 0]
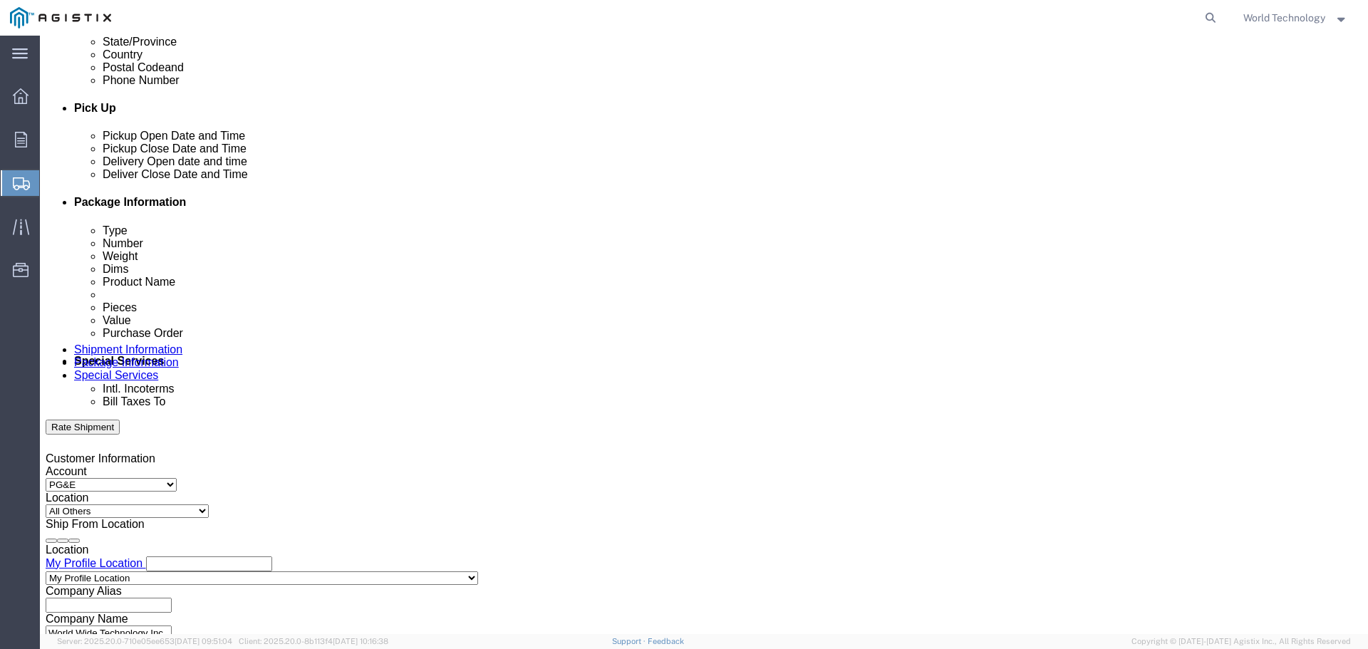
click div "[DATE] 10:00 AM"
type input "8:00 PM"
click button "Apply"
click div
click input "9:00 PM"
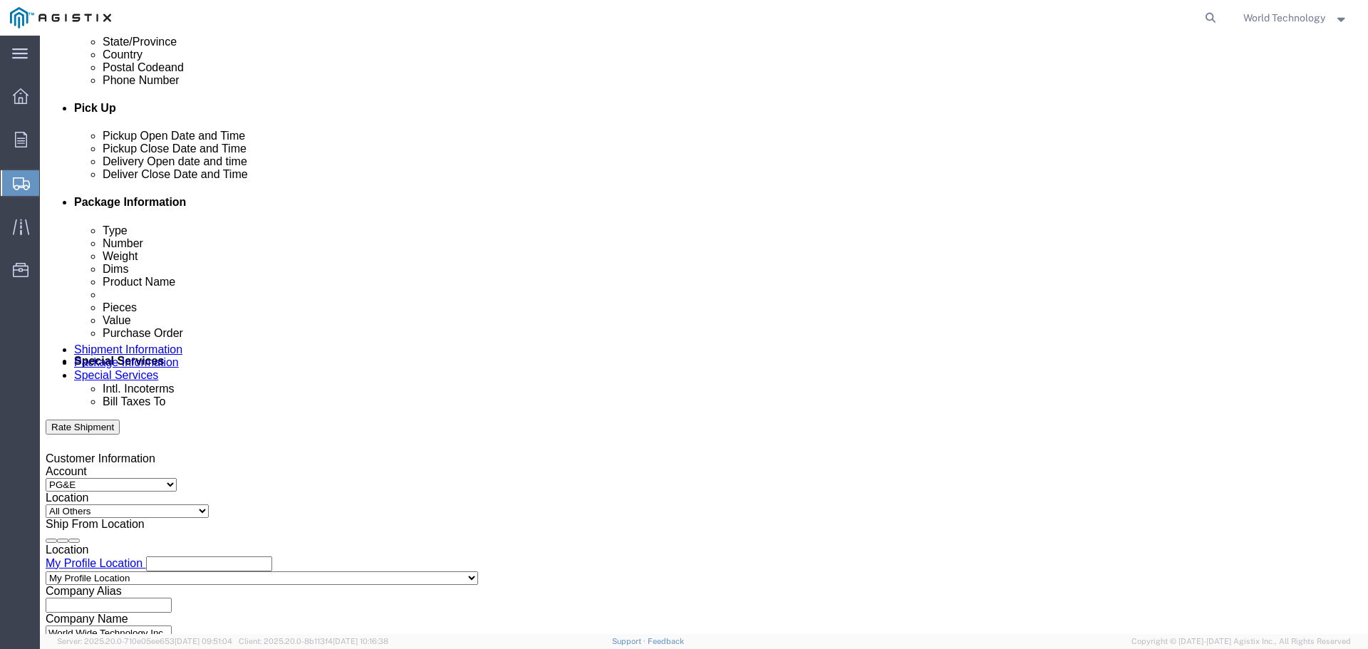
type input "9:00 AM"
click button "Apply"
click div
type input "3:00 PM"
click button "Apply"
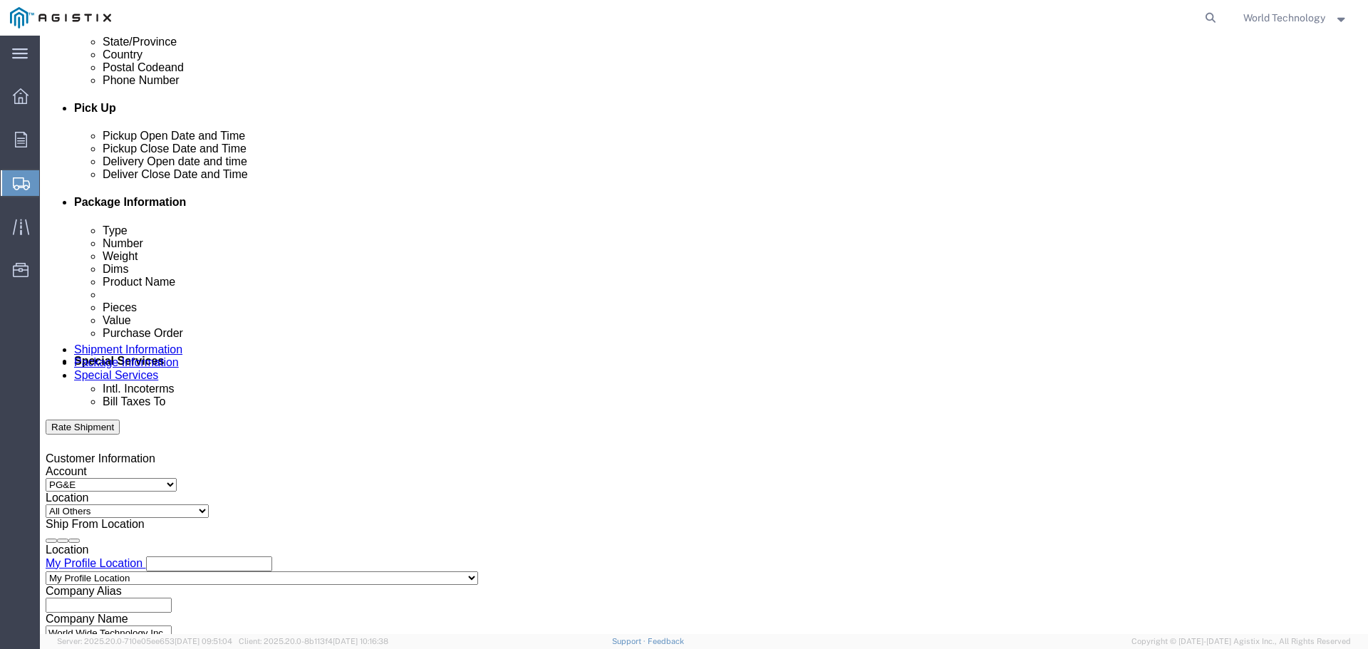
click div "[DATE] 9:00 AM"
type input "8:00 AM"
click button "Apply"
click input "text"
type input "2701212020"
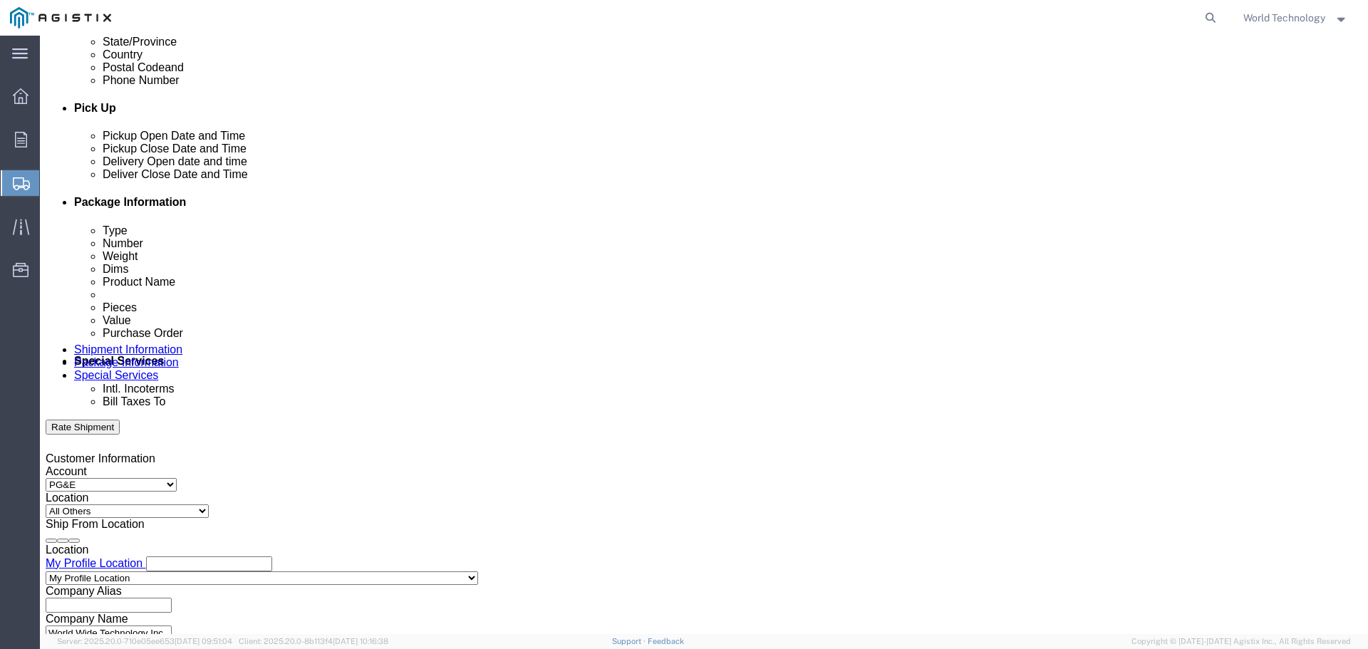
click select "Select Account Type Activity ID Airline Appointment Number ASN Batch Request # …"
select select "DELNUM"
click select "Select Account Type Activity ID Airline Appointment Number ASN Batch Request # …"
click input "text"
drag, startPoint x: 581, startPoint y: 427, endPoint x: 497, endPoint y: 427, distance: 83.4
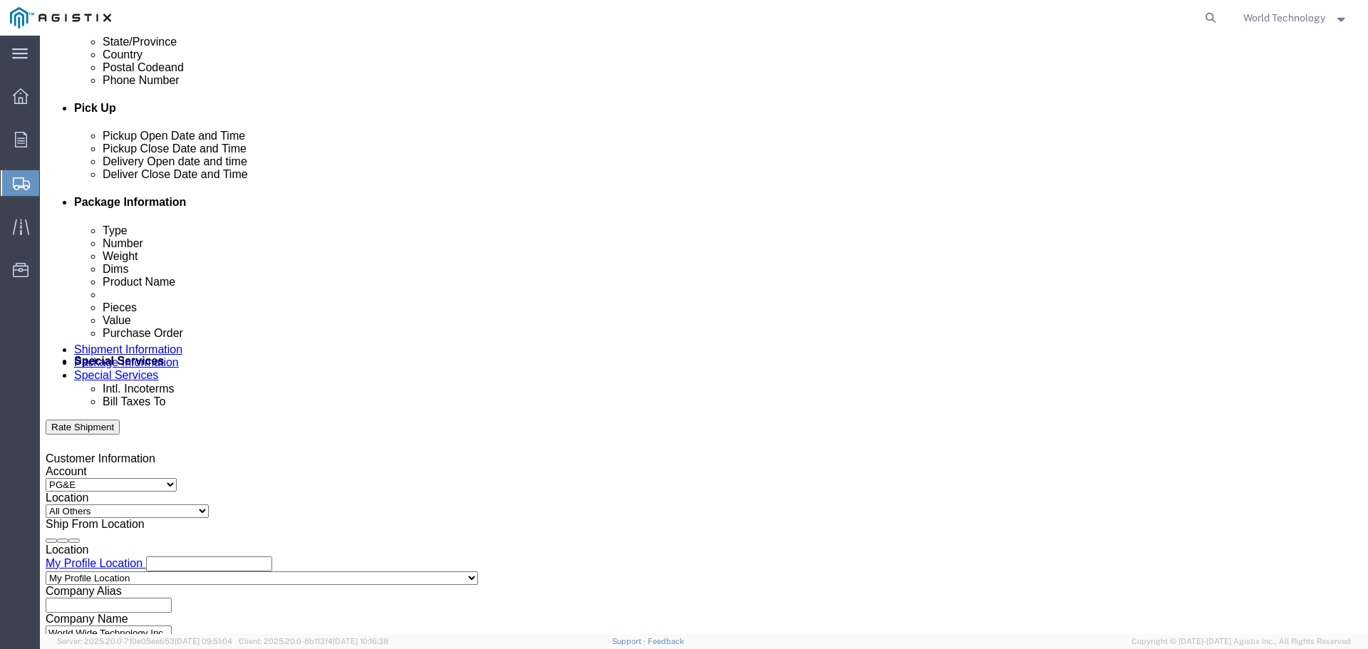
click div "Select Account Type Activity ID Airline Appointment Number ASN Batch Request # …"
type input "1602625890"
click select "Select Account Type Activity ID Airline Appointment Number ASN Batch Request # …"
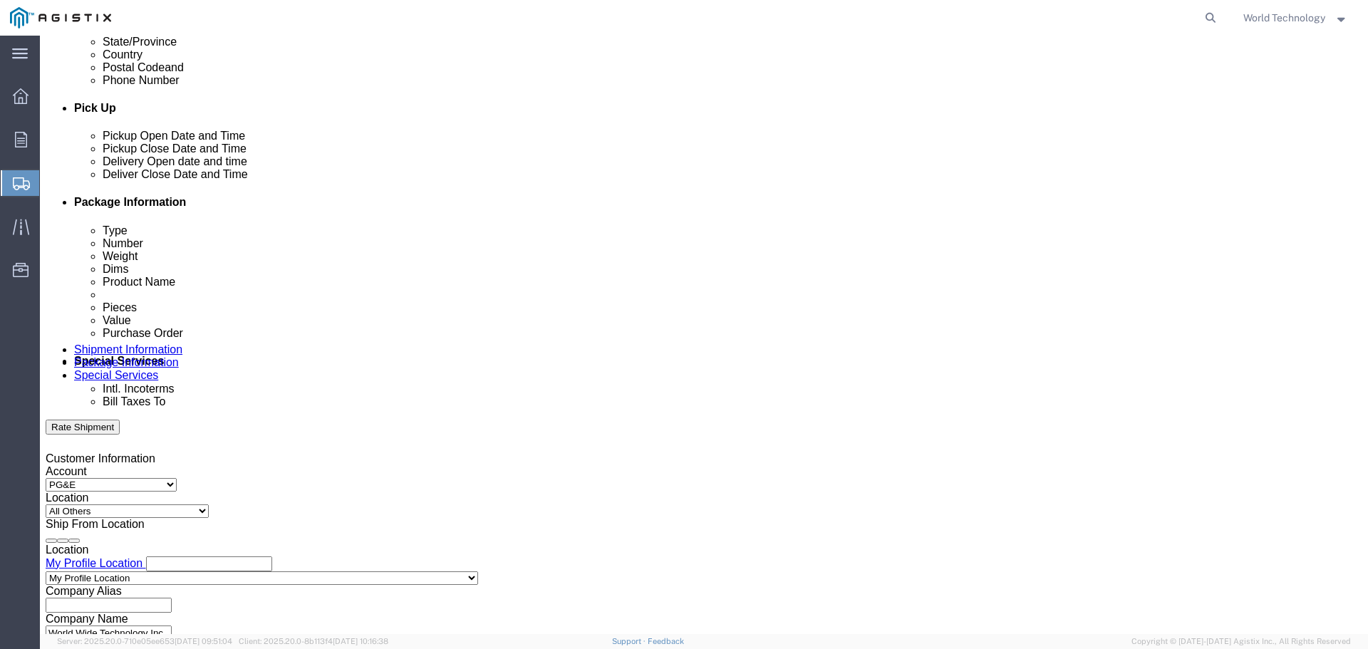
select select "SALEORDR"
click select "Select Account Type Activity ID Airline Appointment Number ASN Batch Request # …"
click input "text"
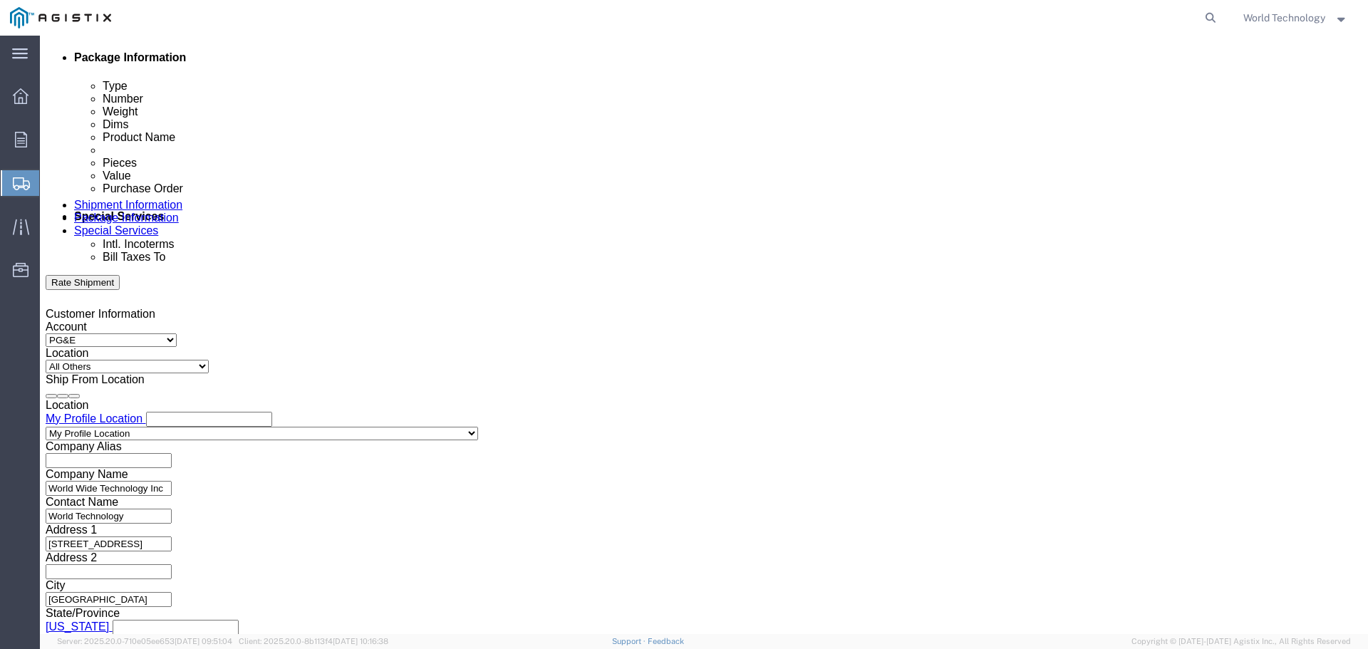
scroll to position [742, 0]
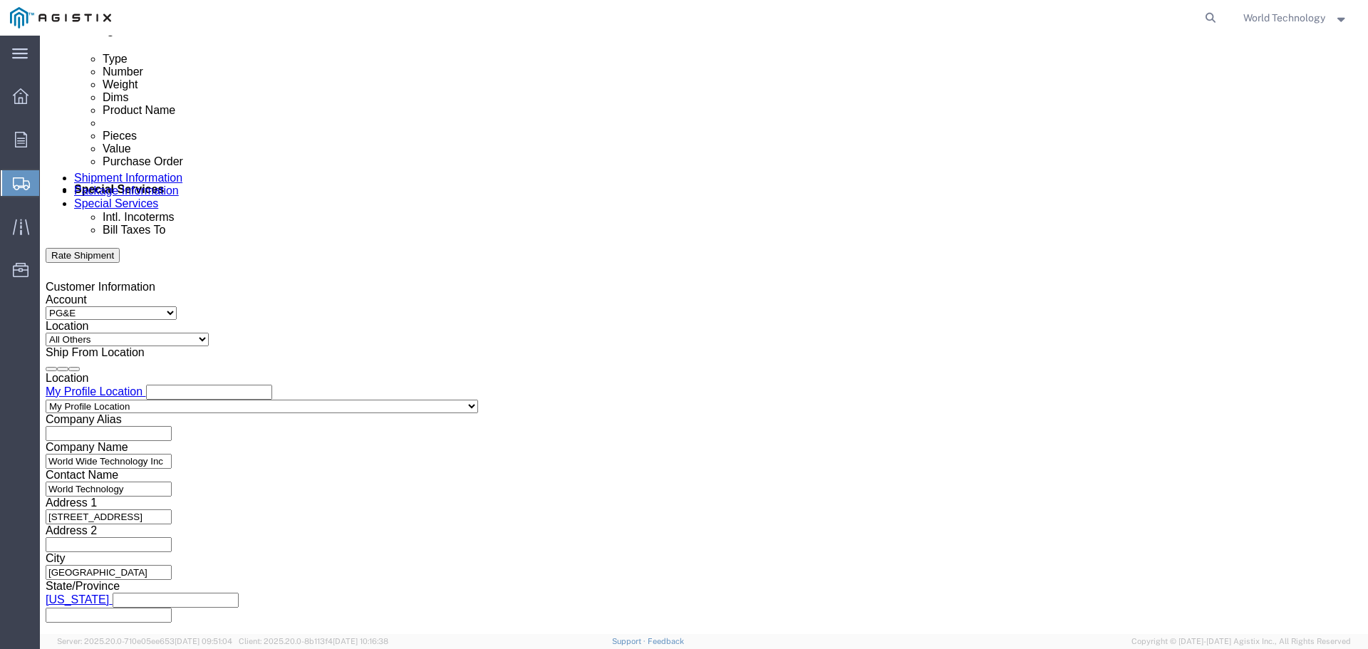
type input "12349773"
click button "Continue"
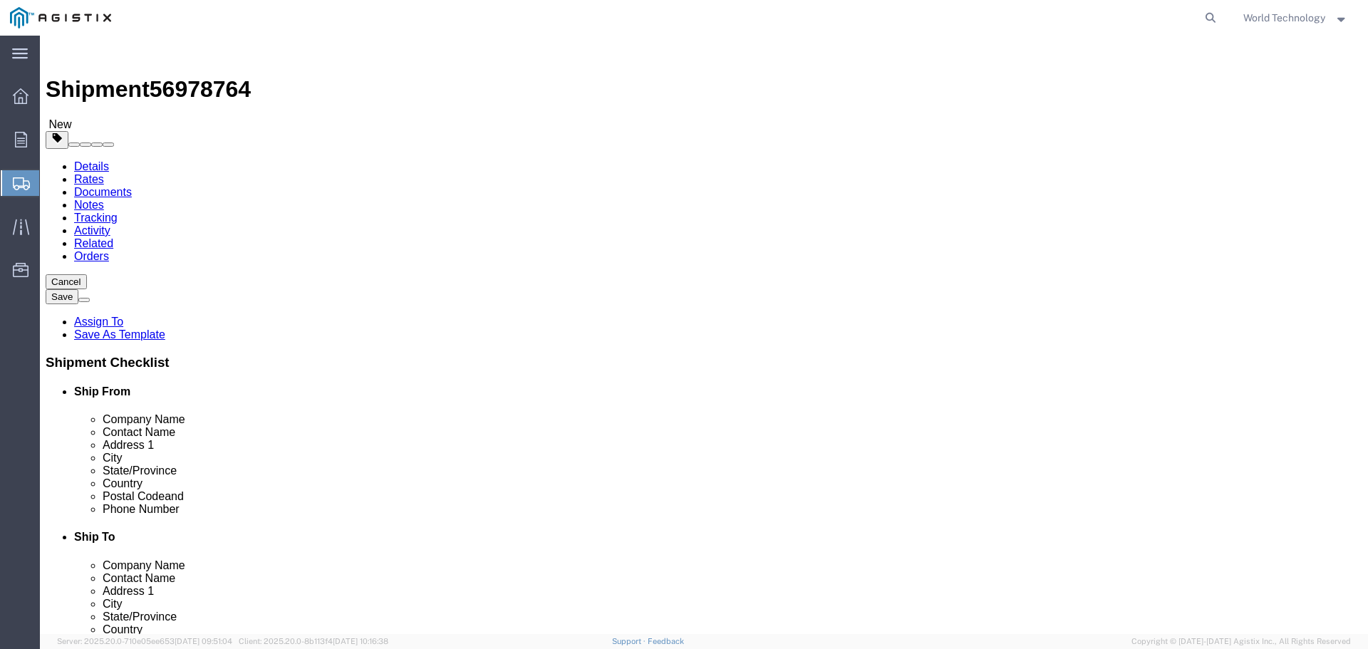
click select "Select Bulk Bundle(s) Cardboard Box(es) Carton(s) Crate(s) Drum(s) (Fiberboard)…"
select select "PSNS"
click select "Select Bulk Bundle(s) Cardboard Box(es) Carton(s) Crate(s) Drum(s) (Fiberboard)…"
click input "text"
type input "6"
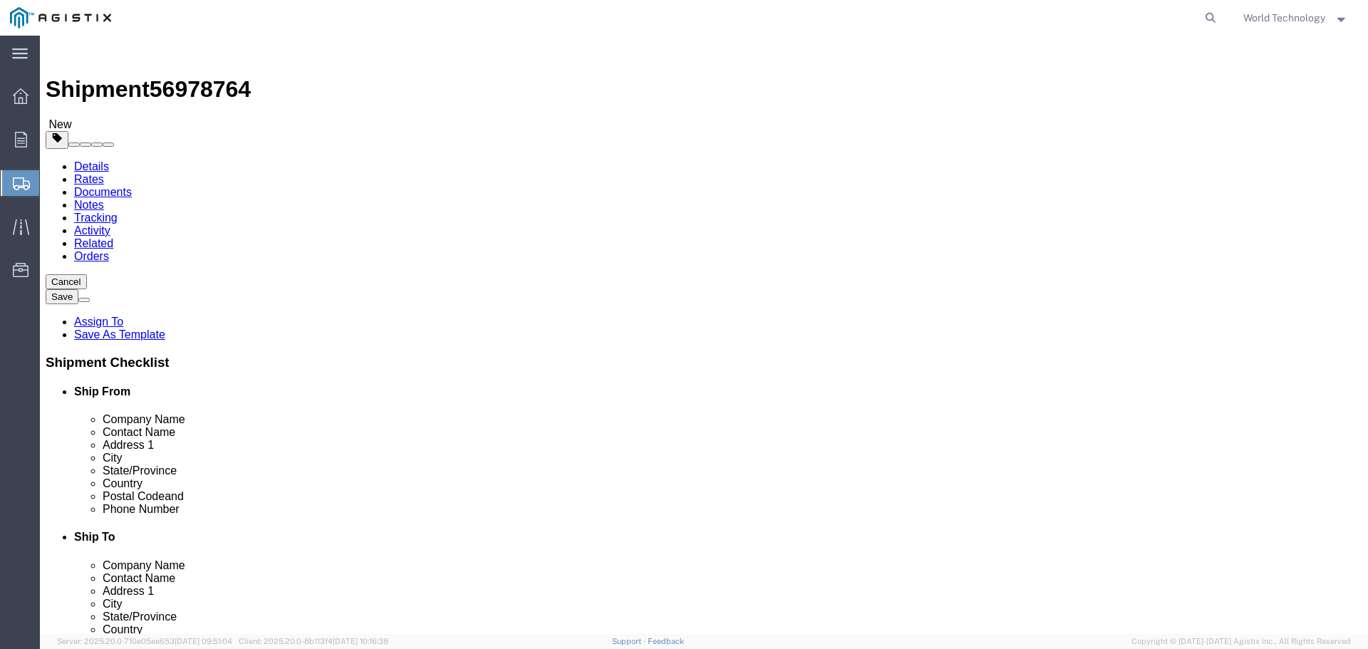
type input "48"
type input "40"
type input "342"
click link "Add Content"
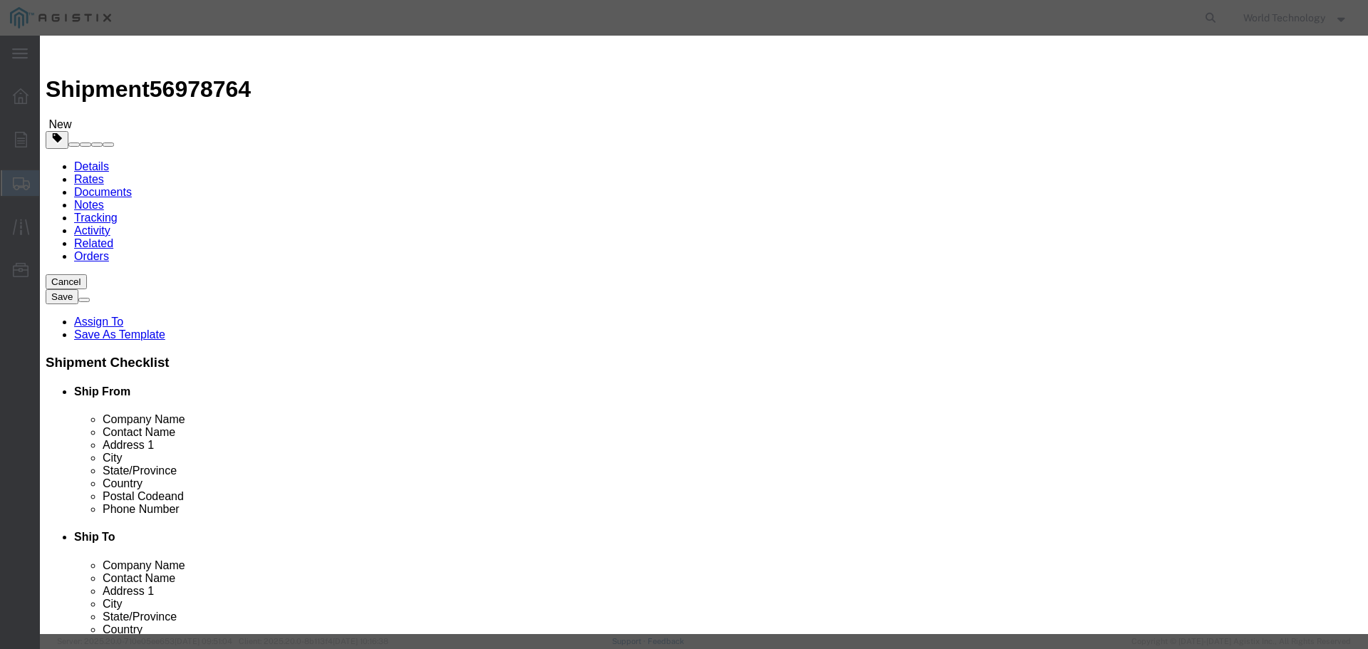
drag, startPoint x: 500, startPoint y: 109, endPoint x: 526, endPoint y: 94, distance: 30.3
click input "text"
type input "Computer Equipment"
type input "1"
type input "10000"
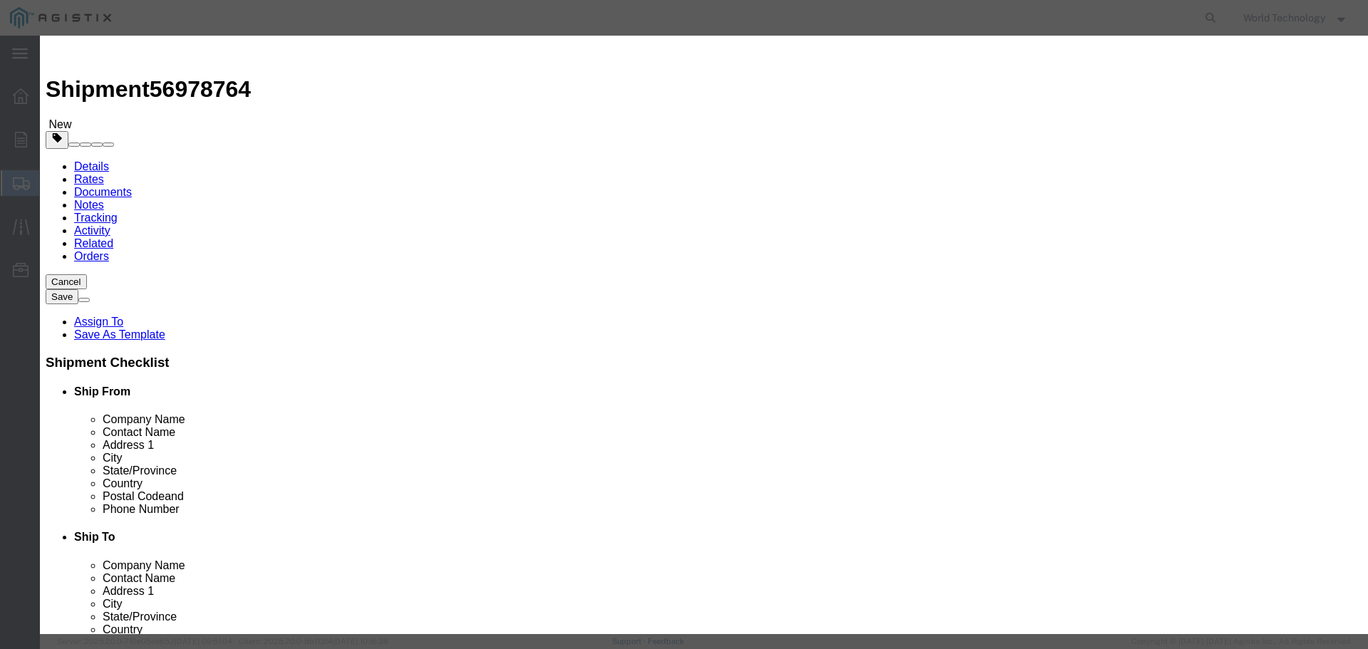
select select "USD"
select select "92.5"
click button "Save & Close"
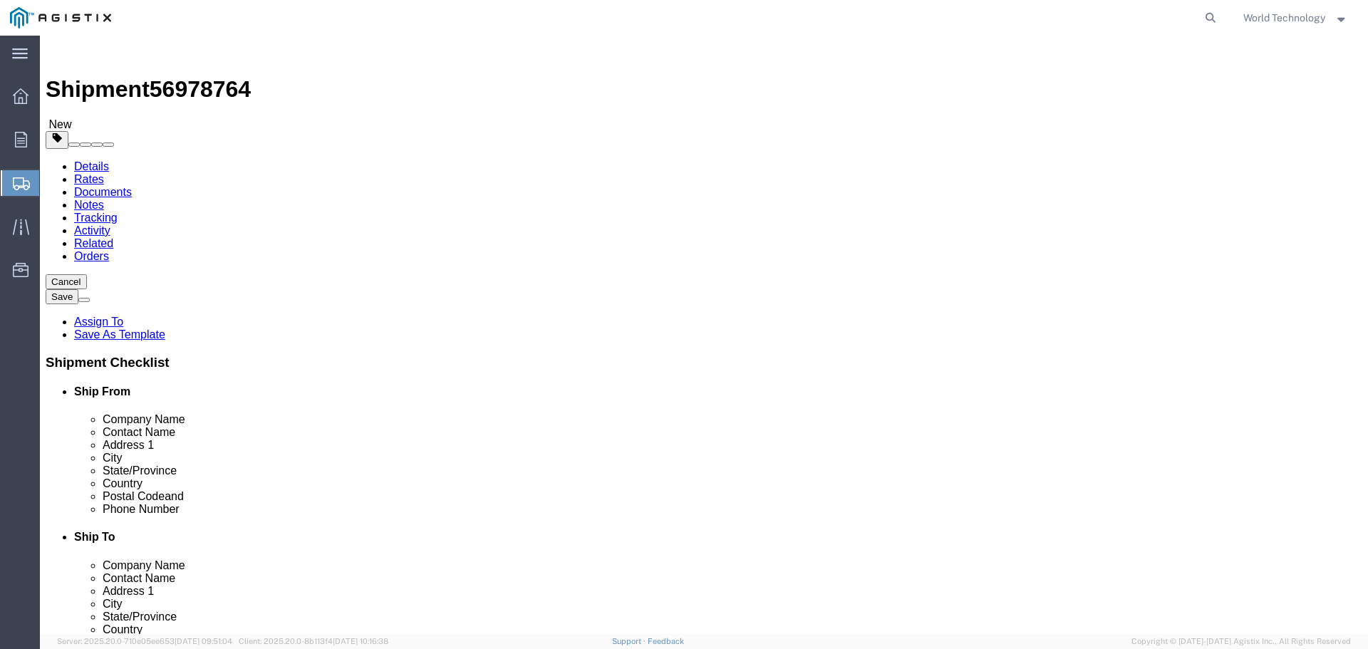
click span
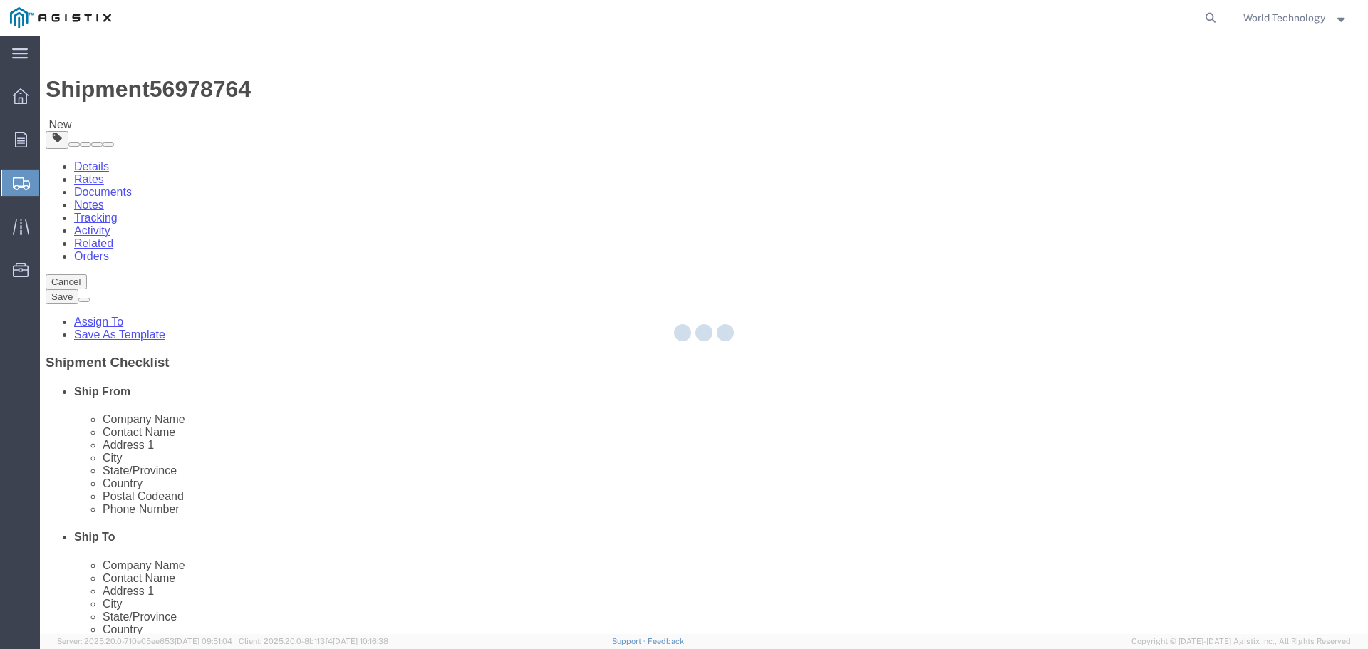
select select "PSNS"
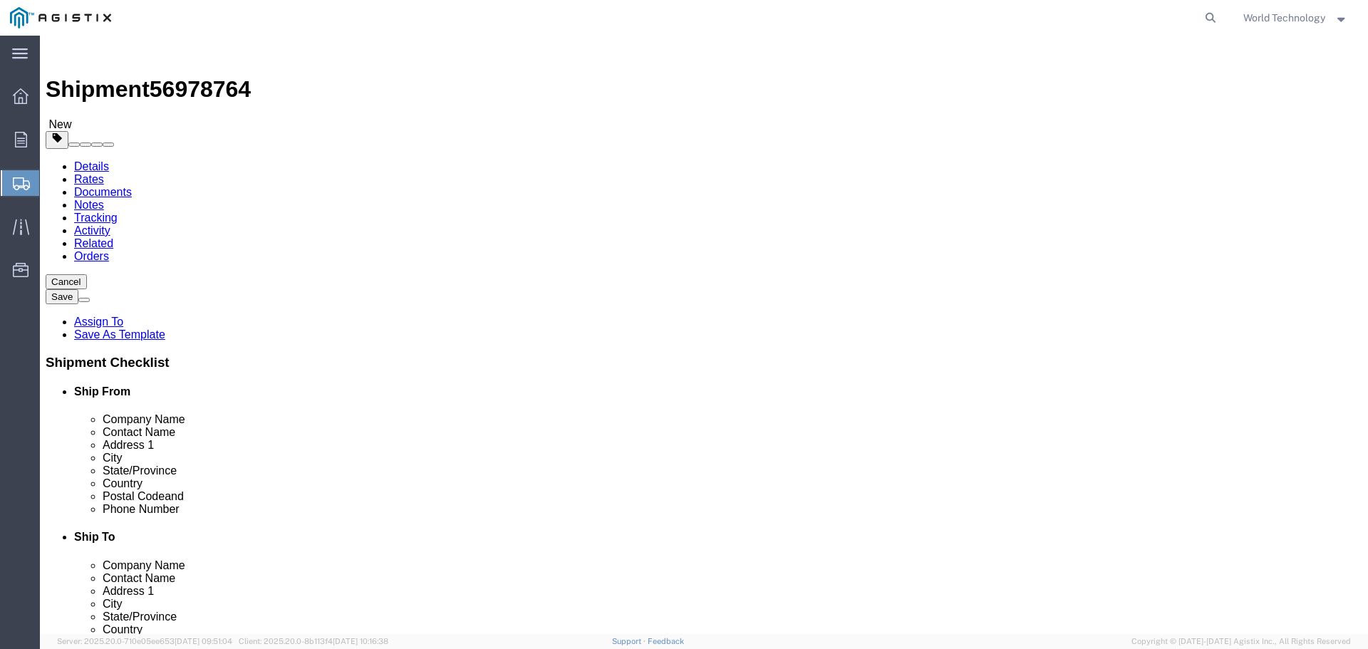
click select "Select Bulk Bundle(s) Cardboard Box(es) Carton(s) Crate(s) Drum(s) (Fiberboard)…"
select select "PSNS"
click select "Select Bulk Bundle(s) Cardboard Box(es) Carton(s) Crate(s) Drum(s) (Fiberboard)…"
click input "text"
type input "8"
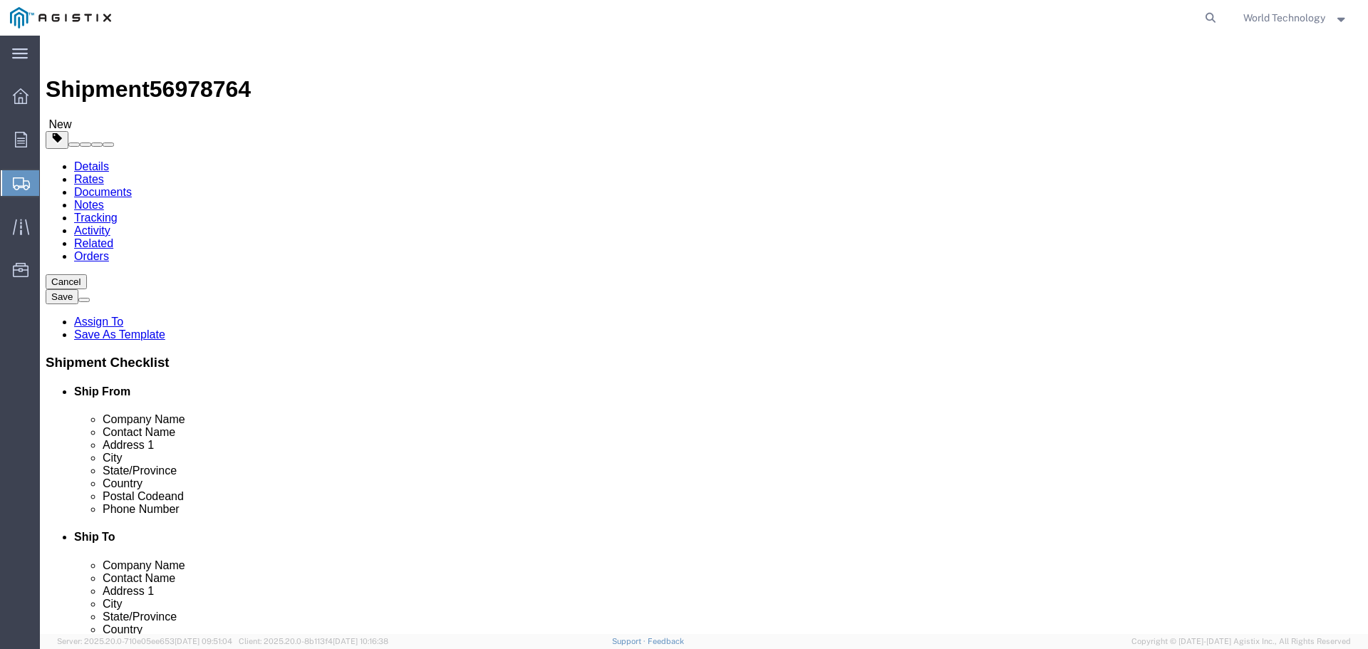
type input "48"
type input "40"
type input "51"
type input "441"
click link "Add Content"
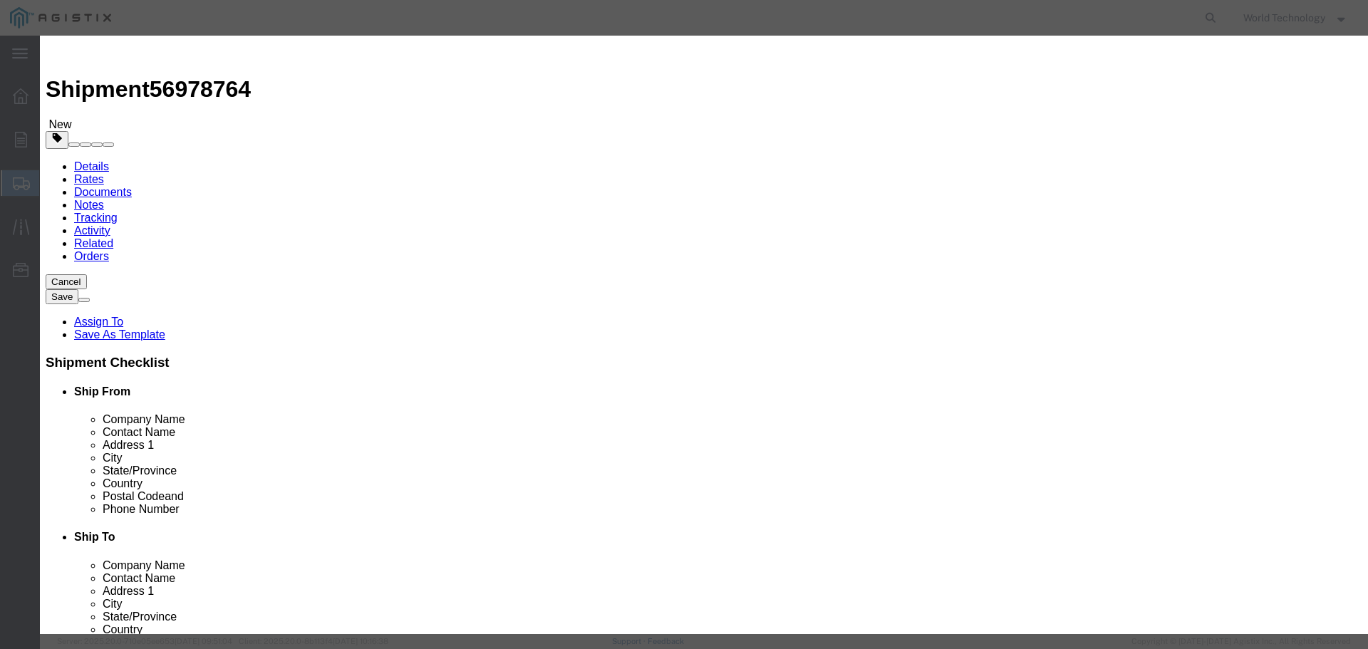
drag, startPoint x: 462, startPoint y: 114, endPoint x: 502, endPoint y: 97, distance: 43.4
click input "text"
type input "Computer Equipment"
type input "1"
type input "10000"
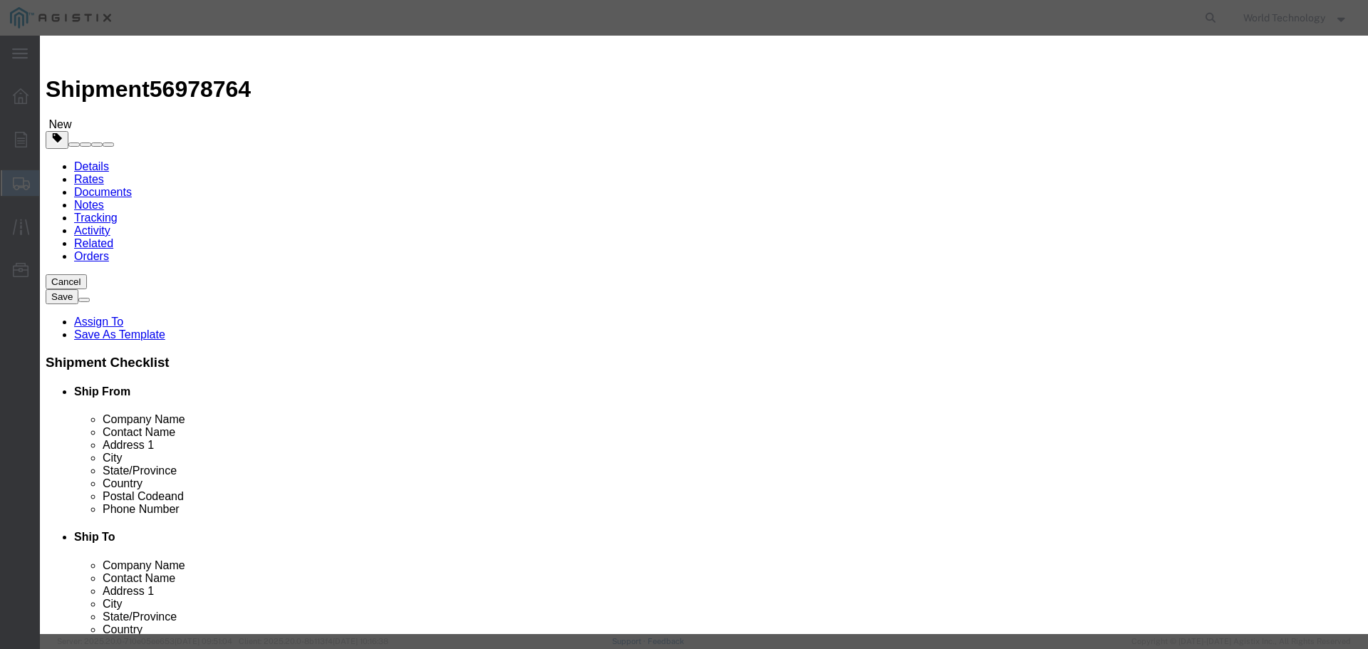
select select "USD"
select select "92.5"
click button "Save & Close"
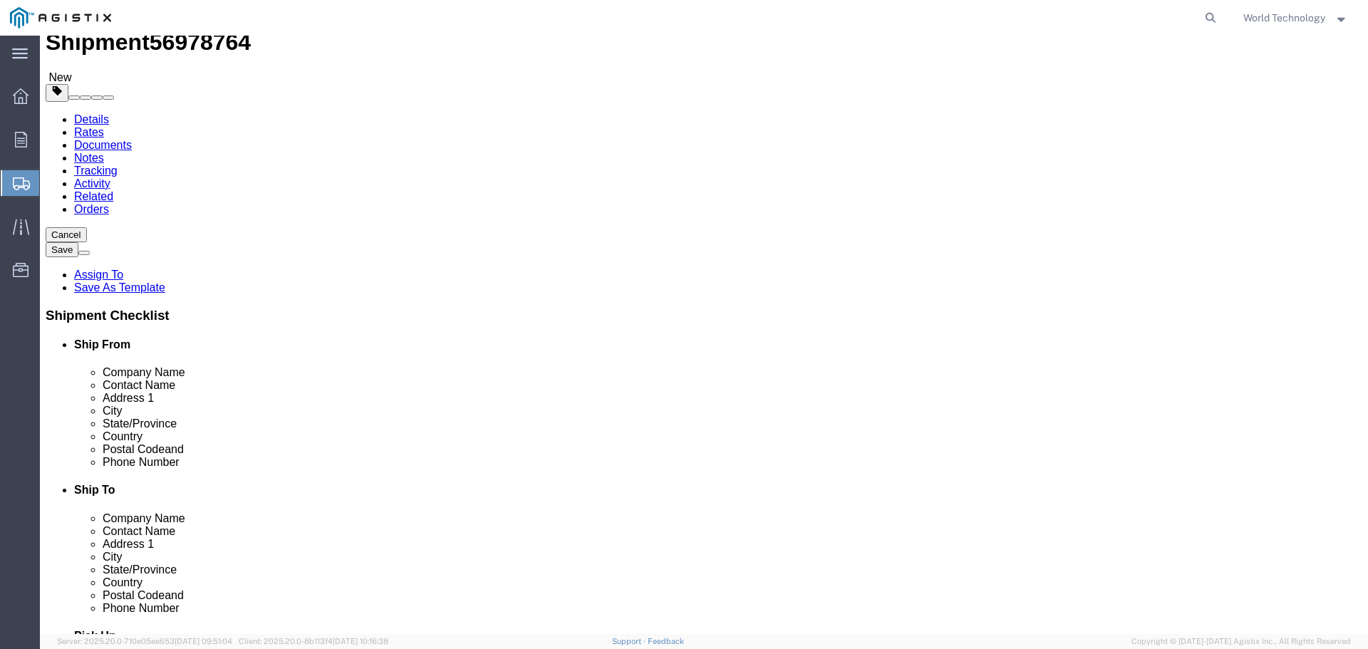
scroll to position [143, 0]
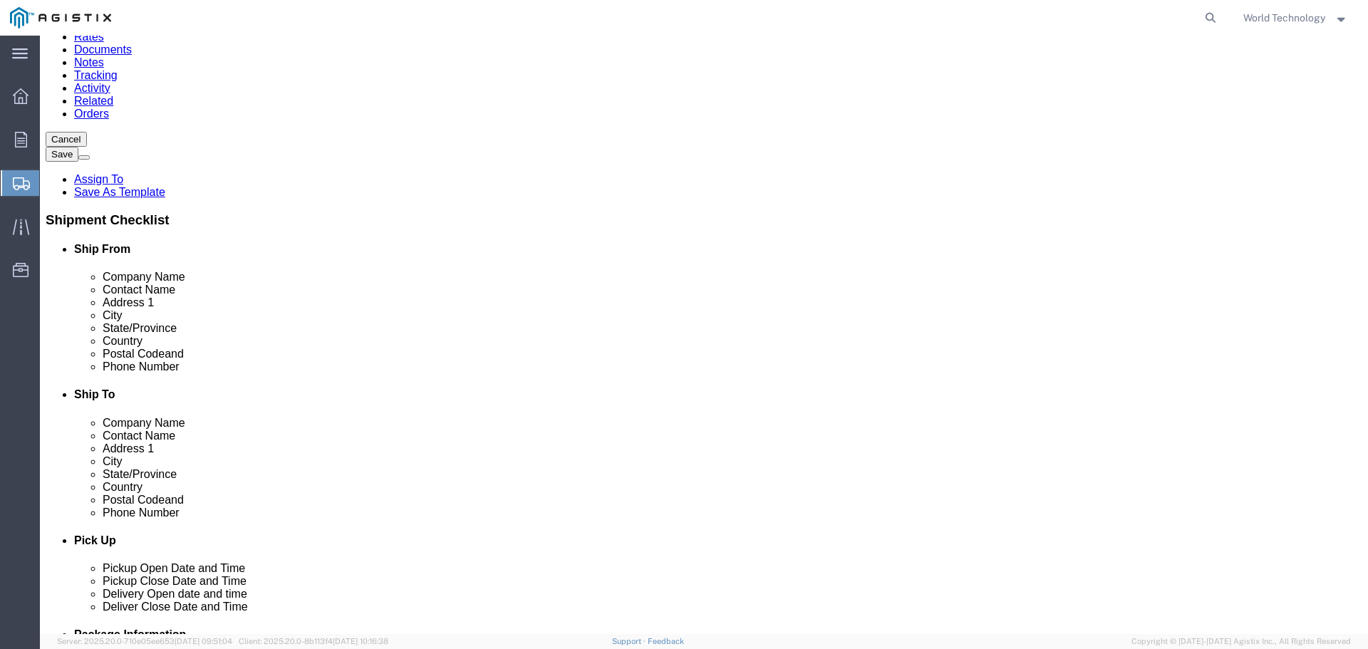
click link "Add Package"
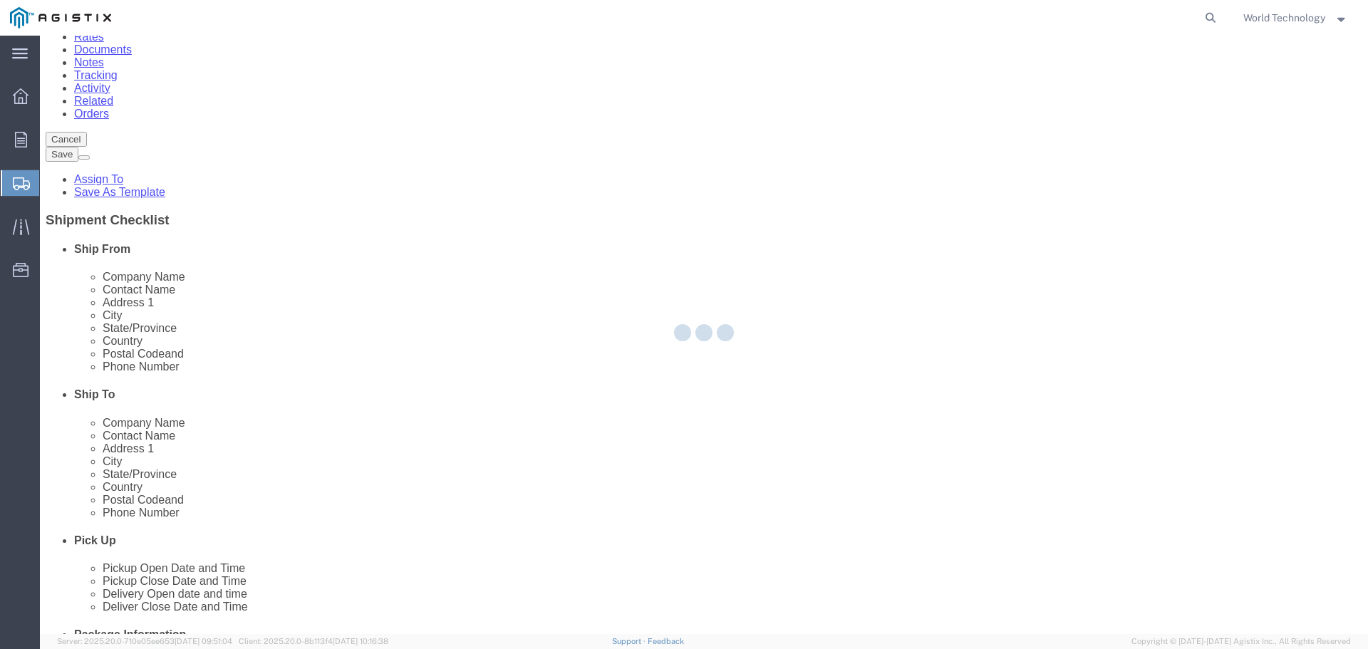
select select "PSNS"
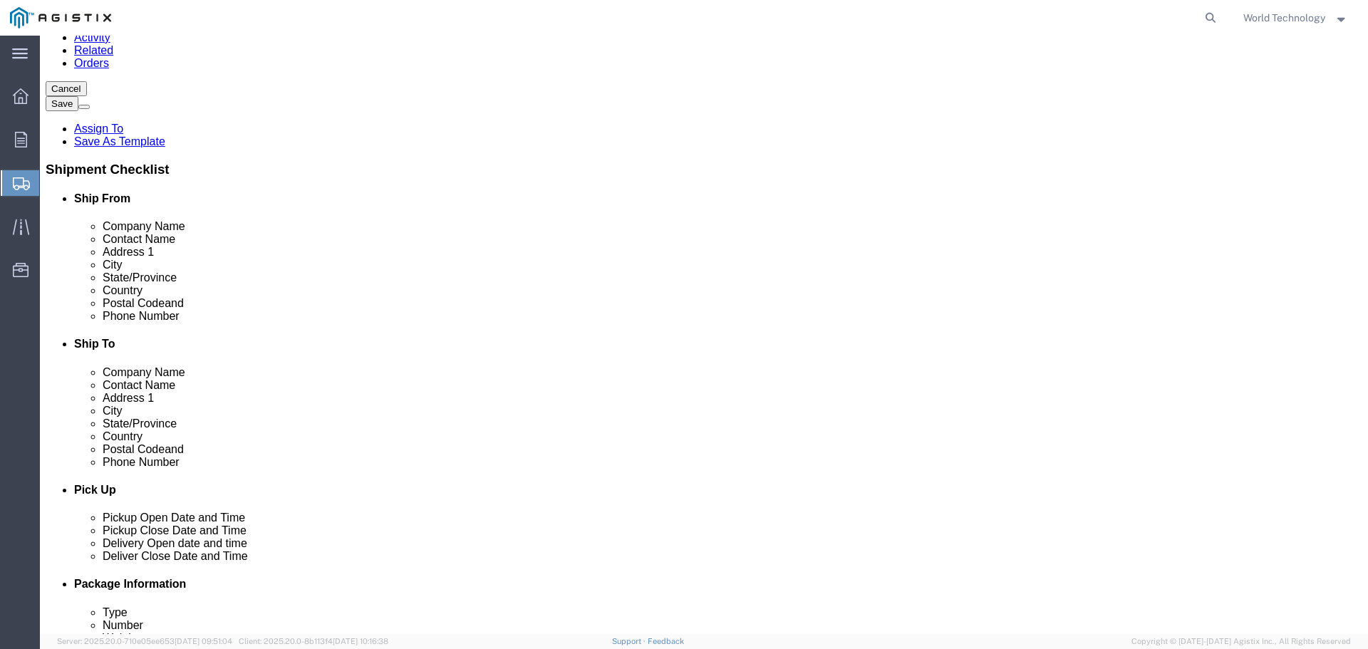
scroll to position [214, 0]
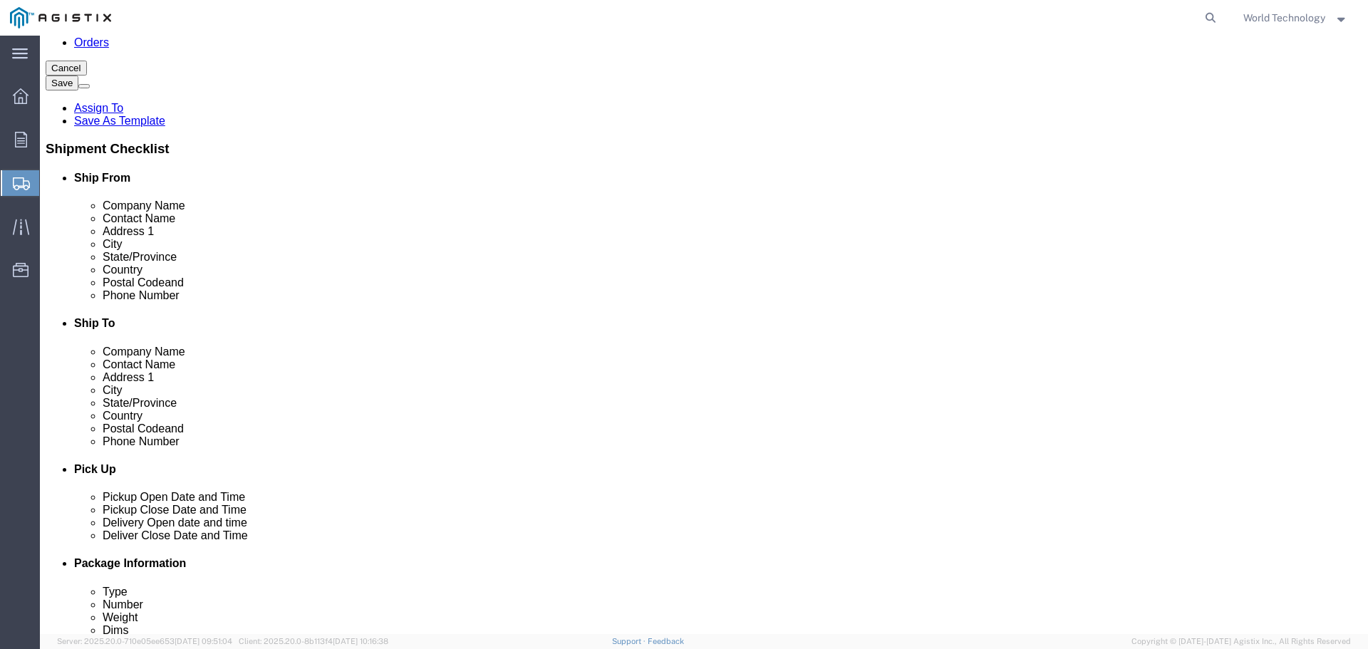
click select "Select Bulk Bundle(s) Cardboard Box(es) Carton(s) Crate(s) Drum(s) (Fiberboard)…"
select select "PSNS"
click select "Select Bulk Bundle(s) Cardboard Box(es) Carton(s) Crate(s) Drum(s) (Fiberboard)…"
drag, startPoint x: 216, startPoint y: 438, endPoint x: 232, endPoint y: 435, distance: 15.9
click input "text"
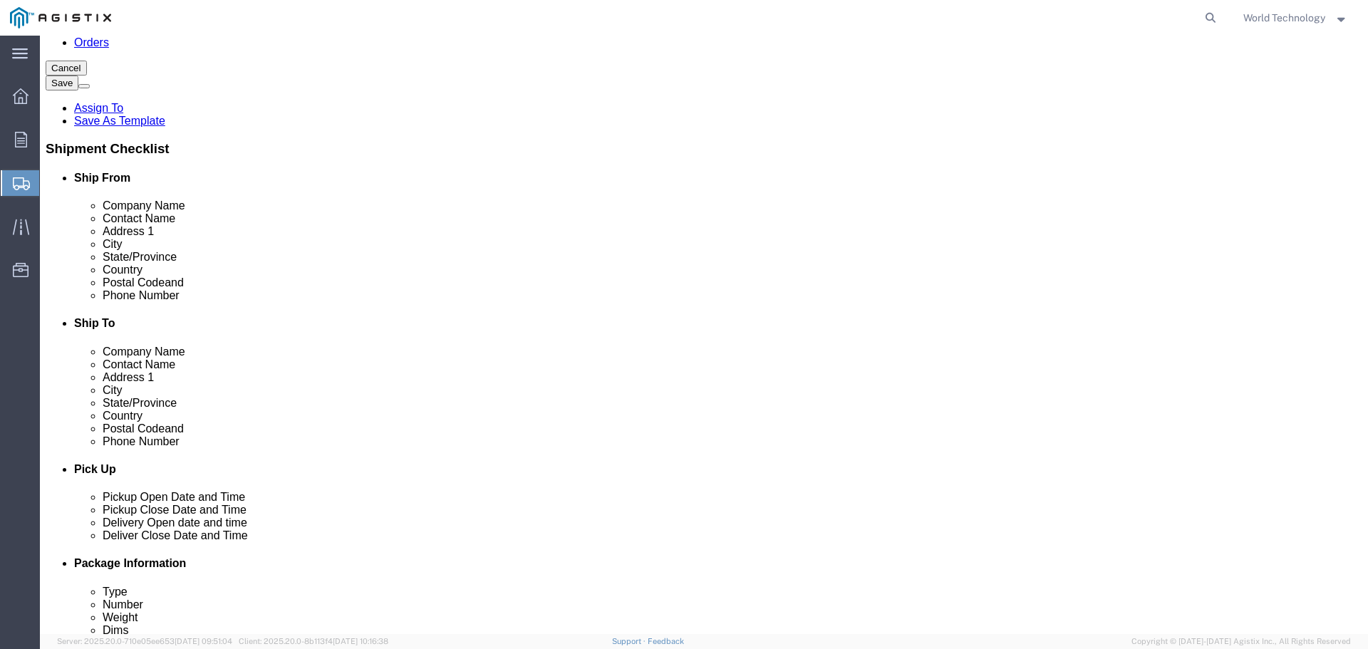
type input "6"
type input "48"
type input "40"
type input "333"
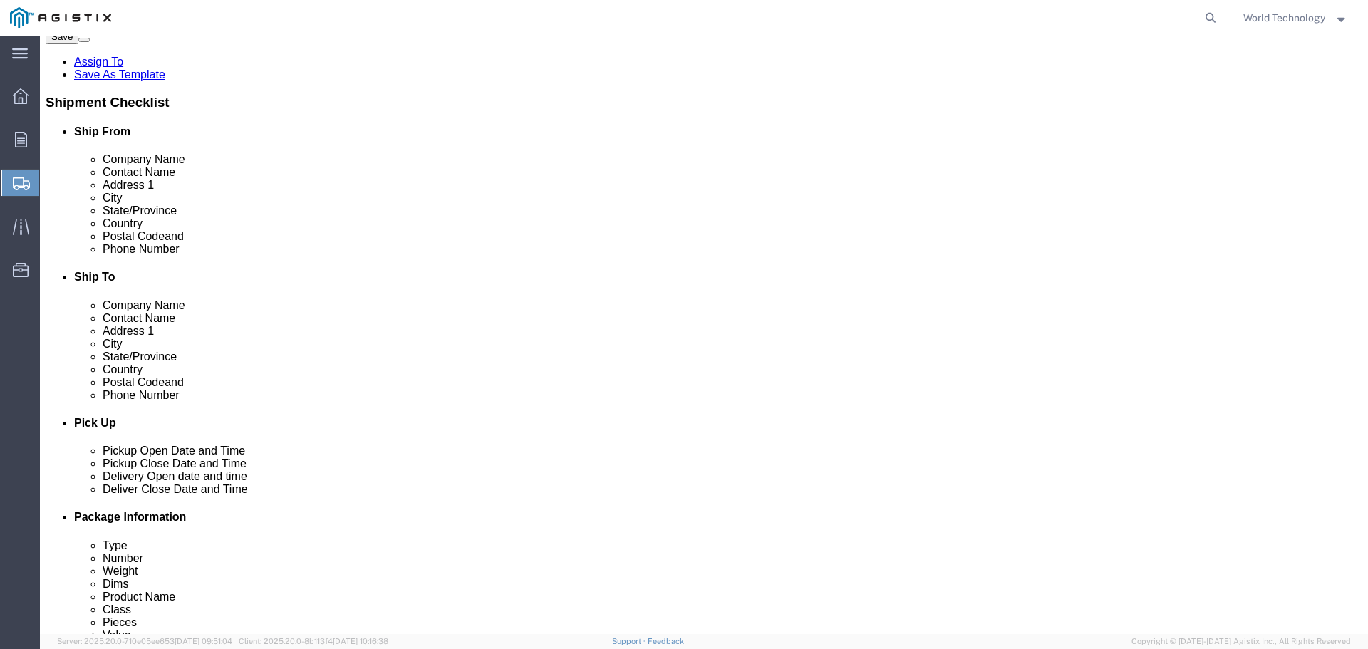
scroll to position [285, 0]
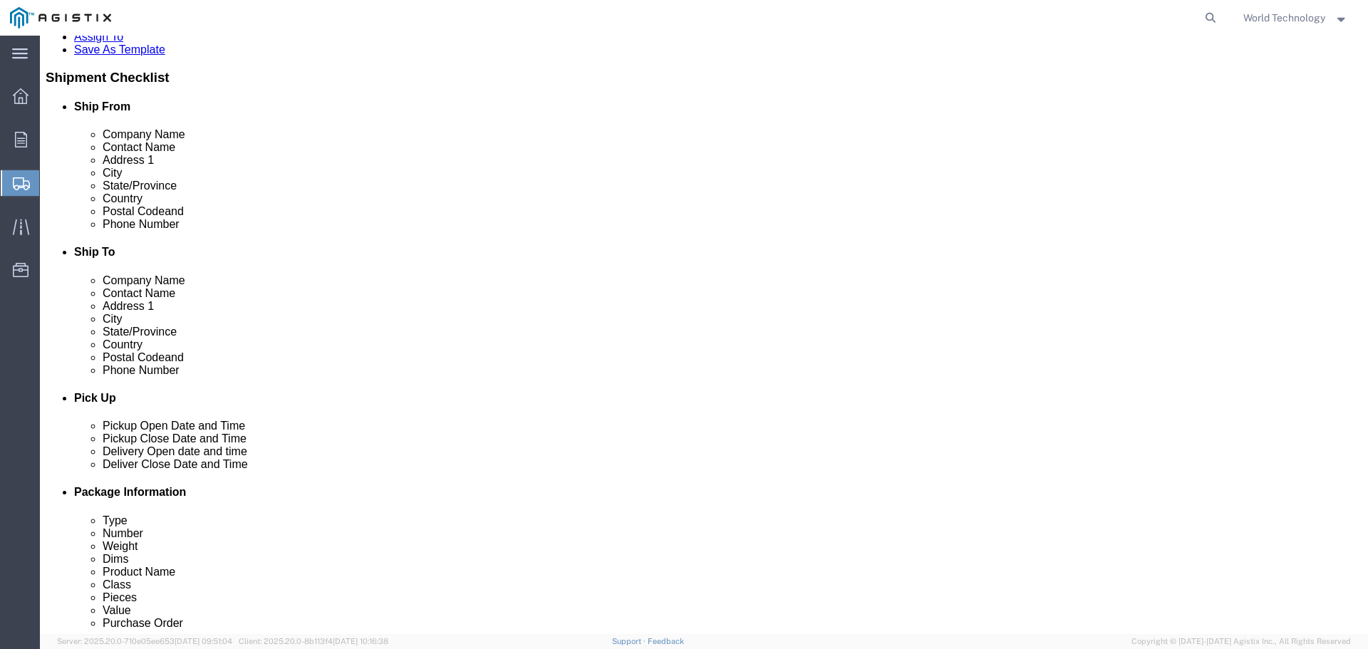
click link "Add Content"
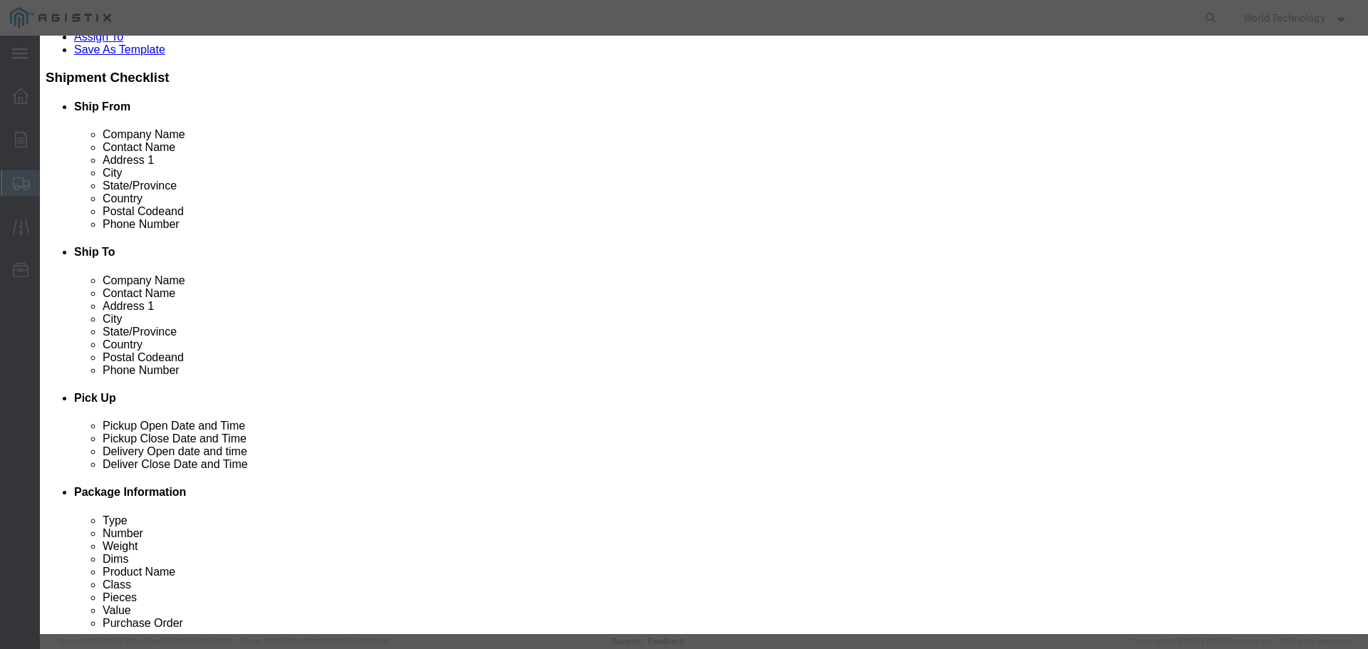
drag, startPoint x: 497, startPoint y: 112, endPoint x: 522, endPoint y: 119, distance: 25.9
click input "text"
type input "Computer Equipment"
type input "1"
type input "10000"
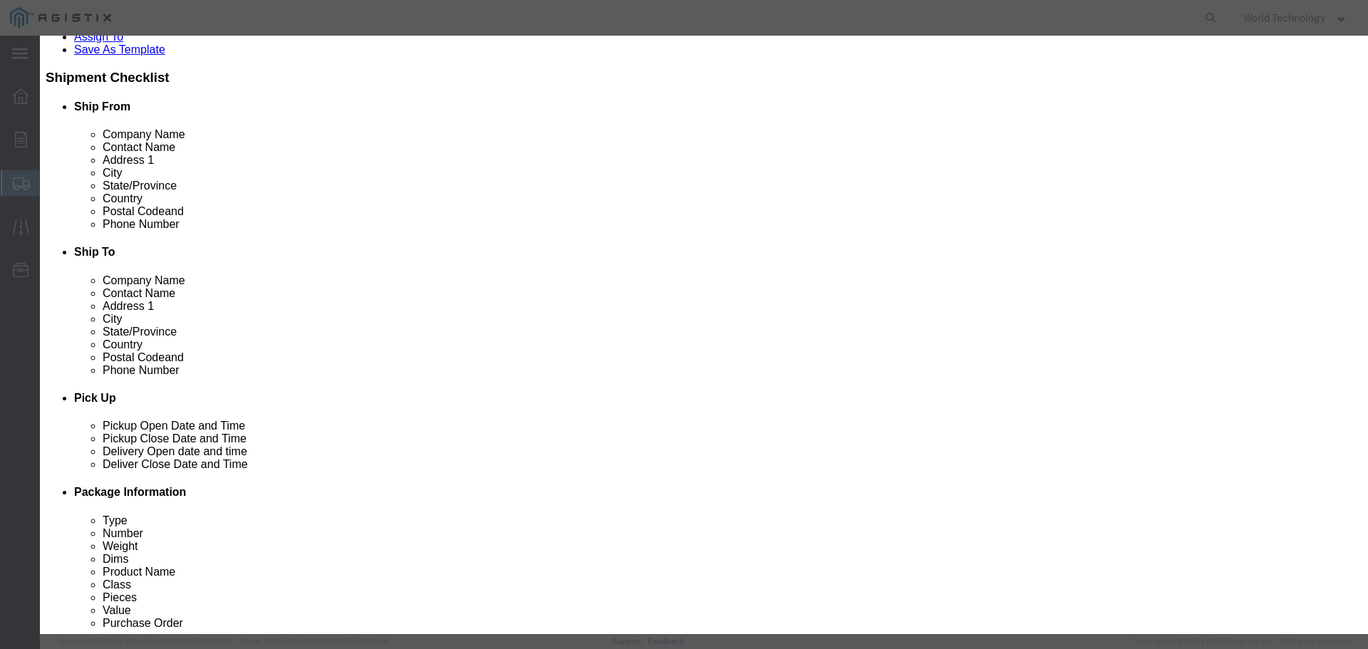
select select "USD"
select select "92.5"
click button "Save & Close"
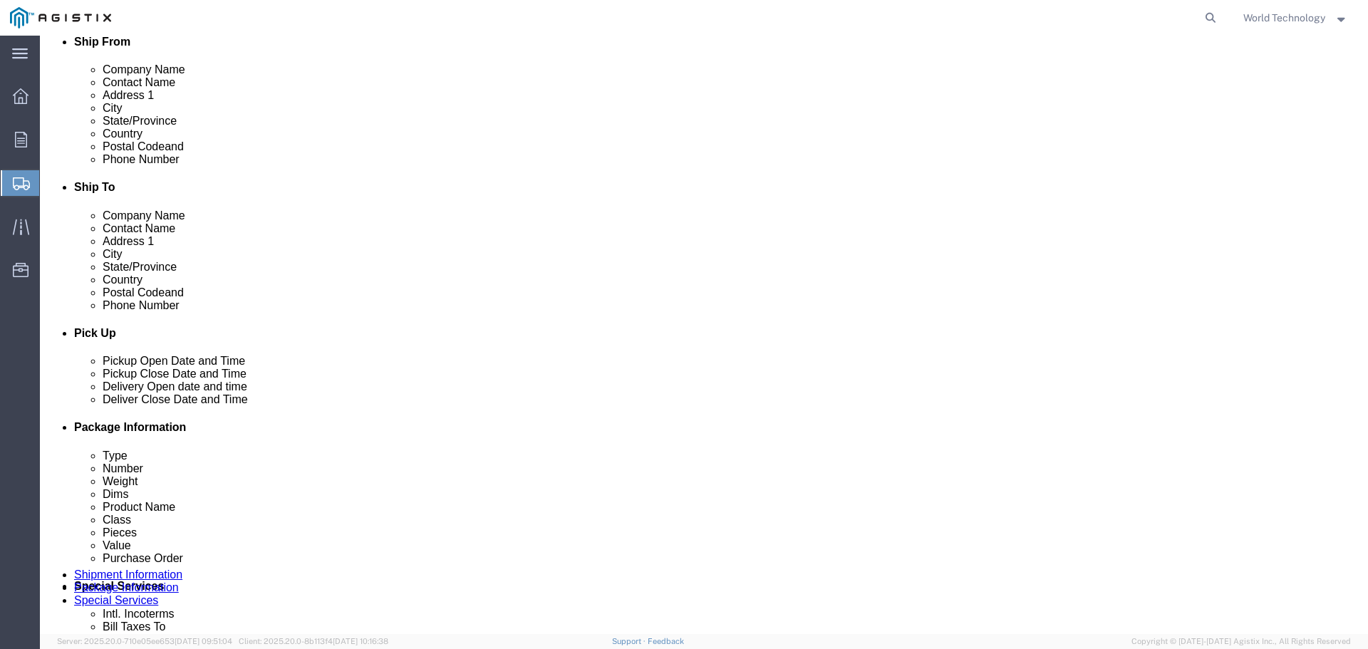
scroll to position [415, 0]
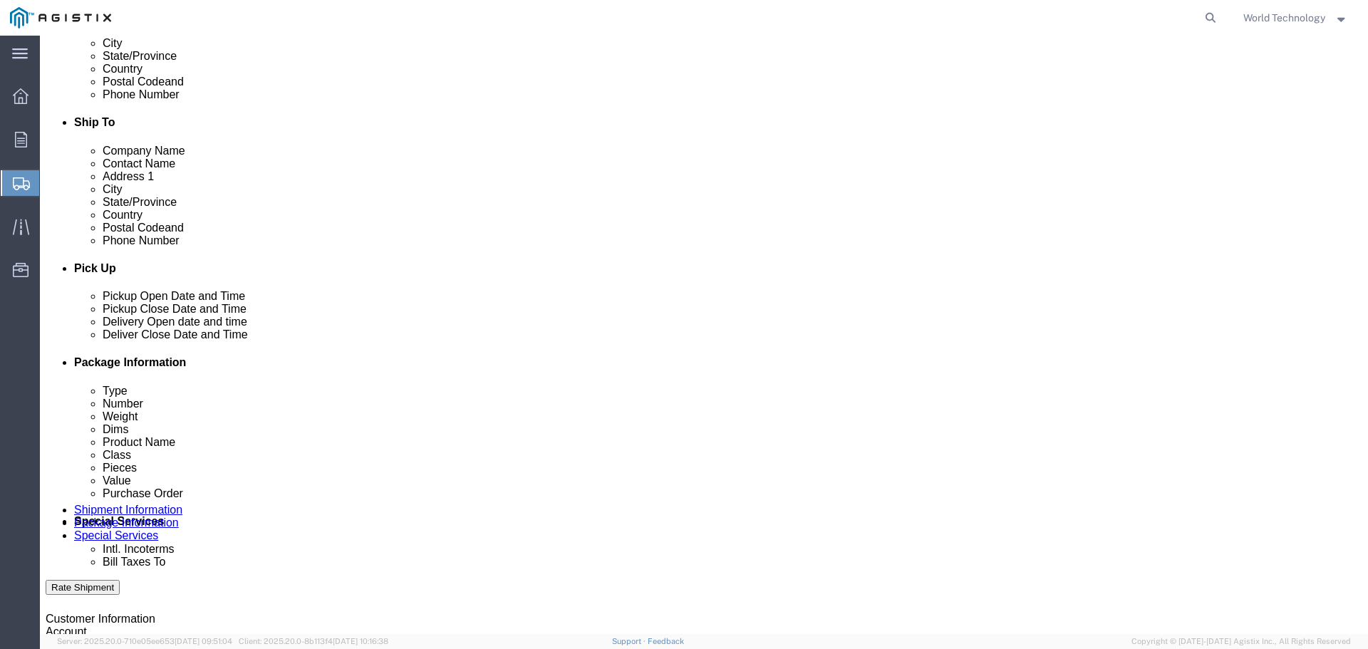
click button "Continue"
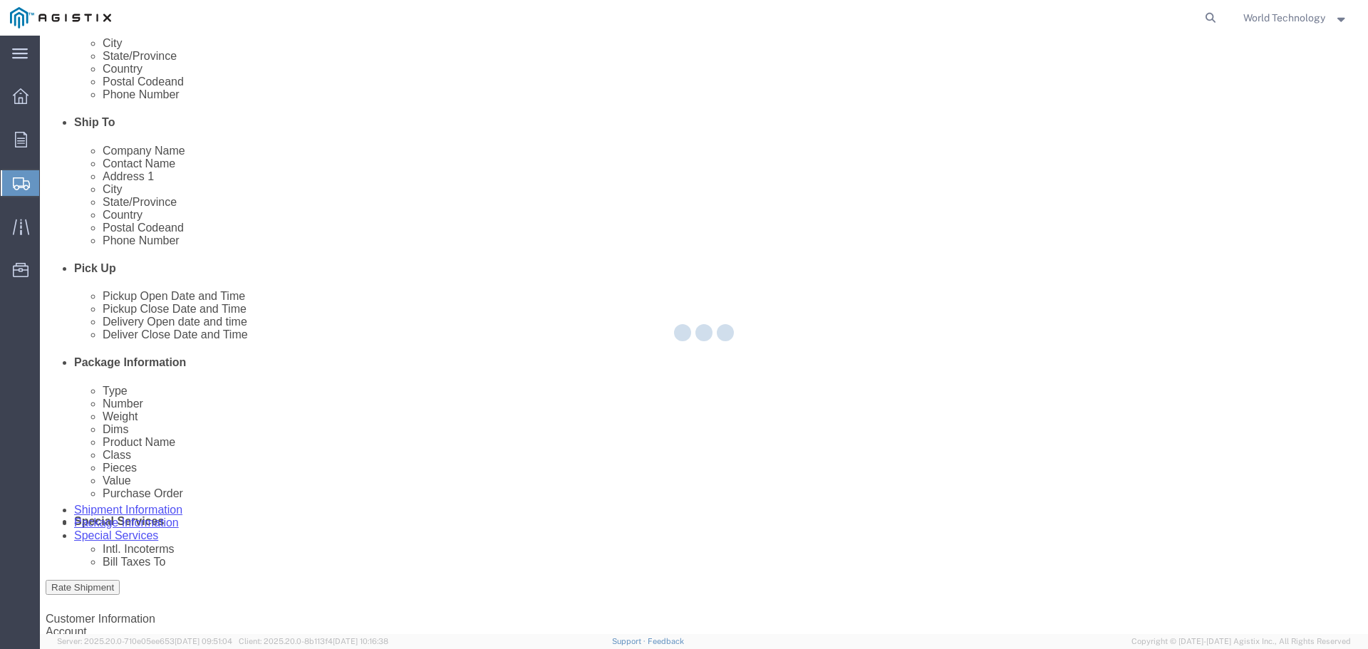
select select
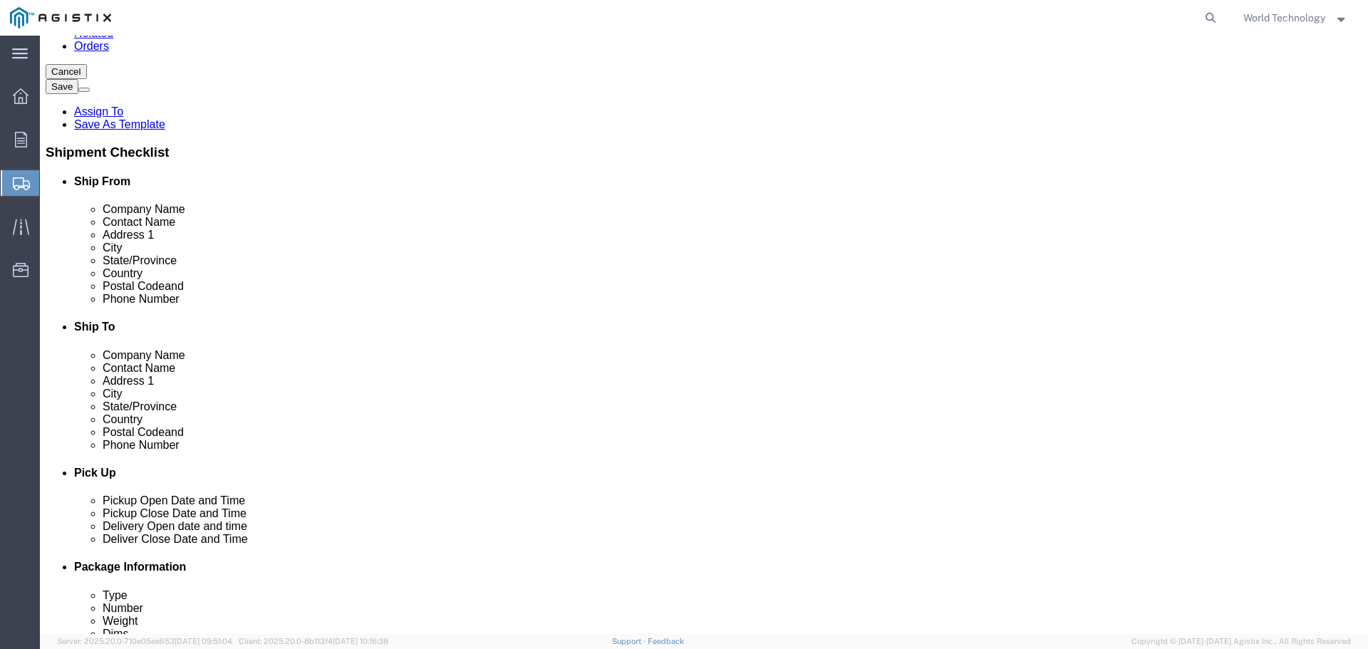
click select "Select 1 Day 2 Day 3-5 Day Economy 5+ Day"
select select "3-5 Day Economy"
click select "Select 1 Day 2 Day 3-5 Day Economy 5+ Day"
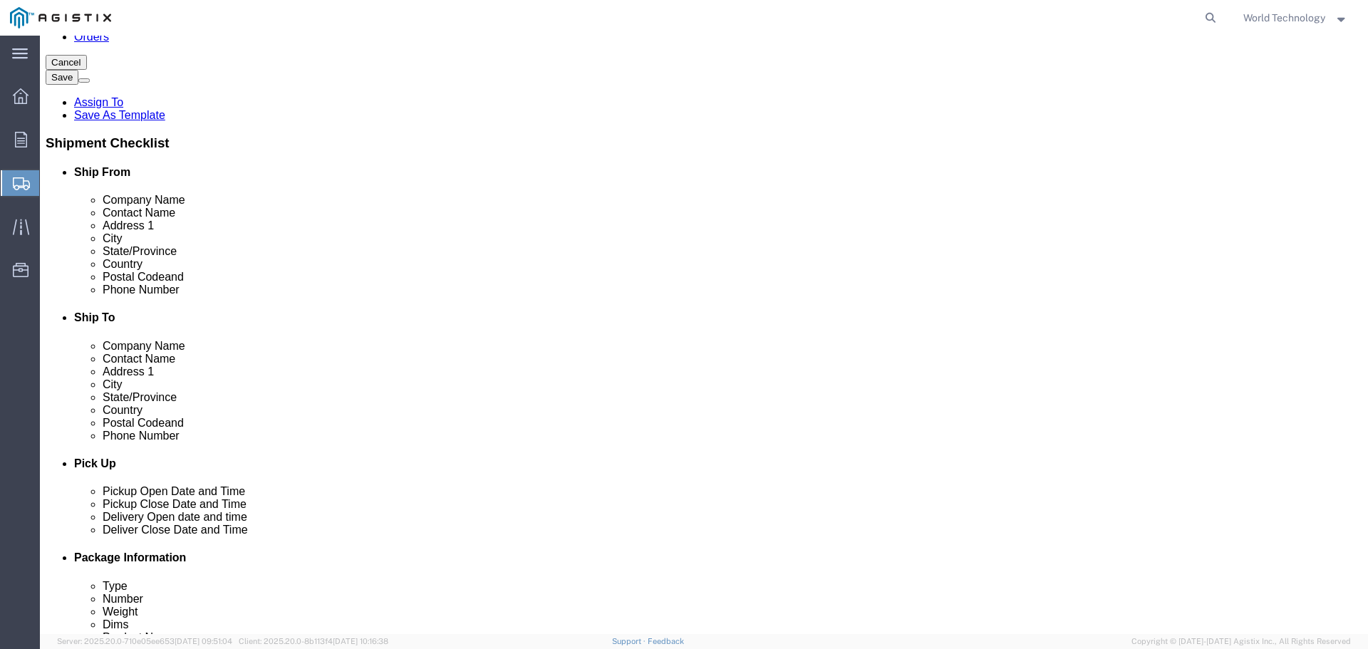
scroll to position [227, 0]
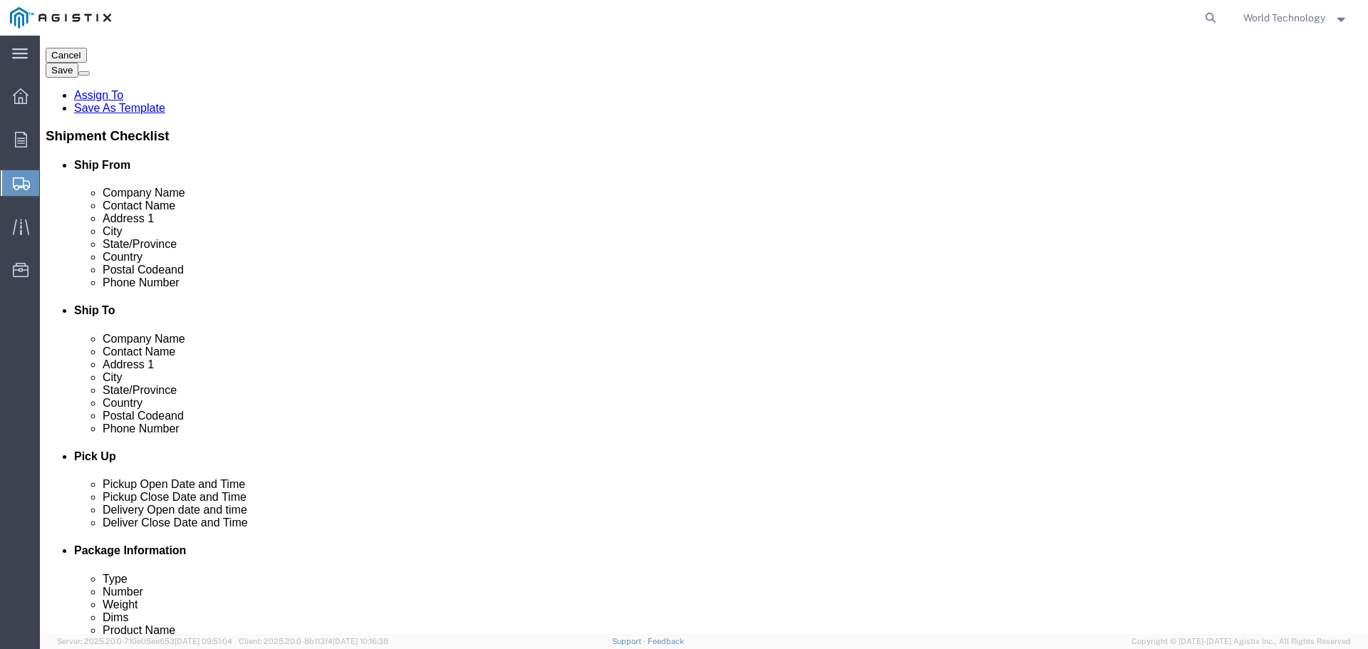
click button "Rate Shipment"
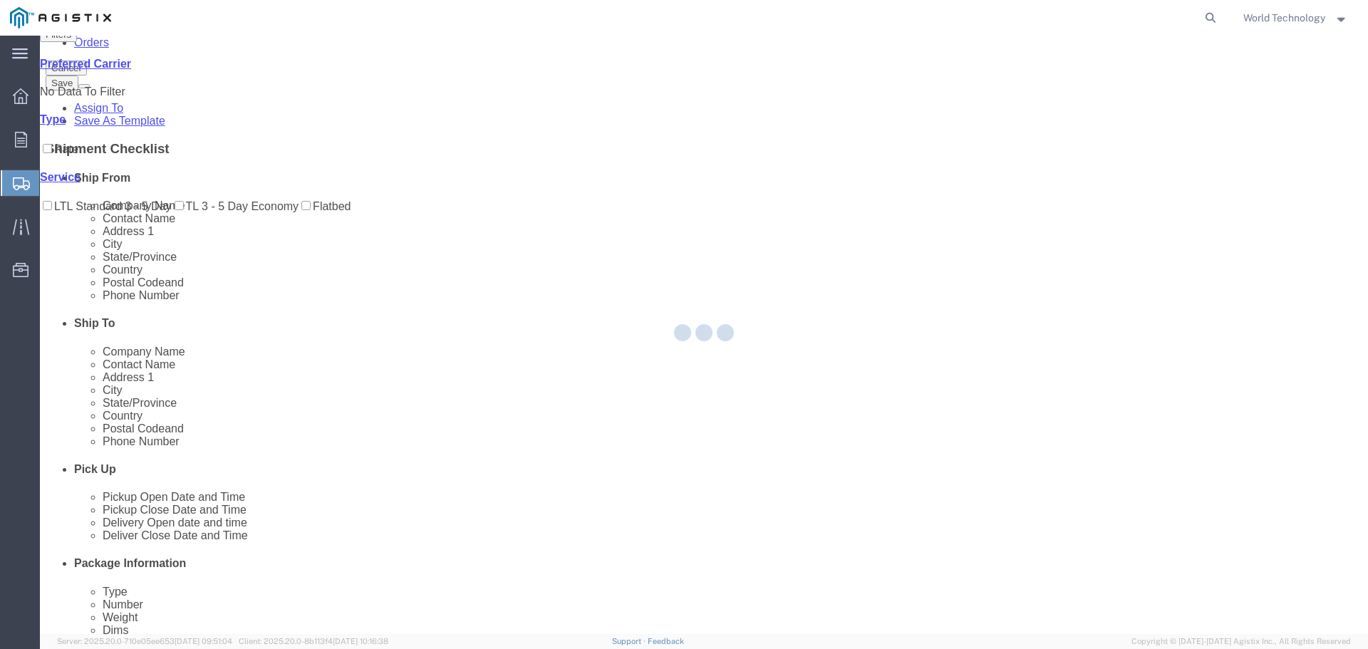
scroll to position [0, 0]
